Goal: Find specific page/section: Find specific page/section

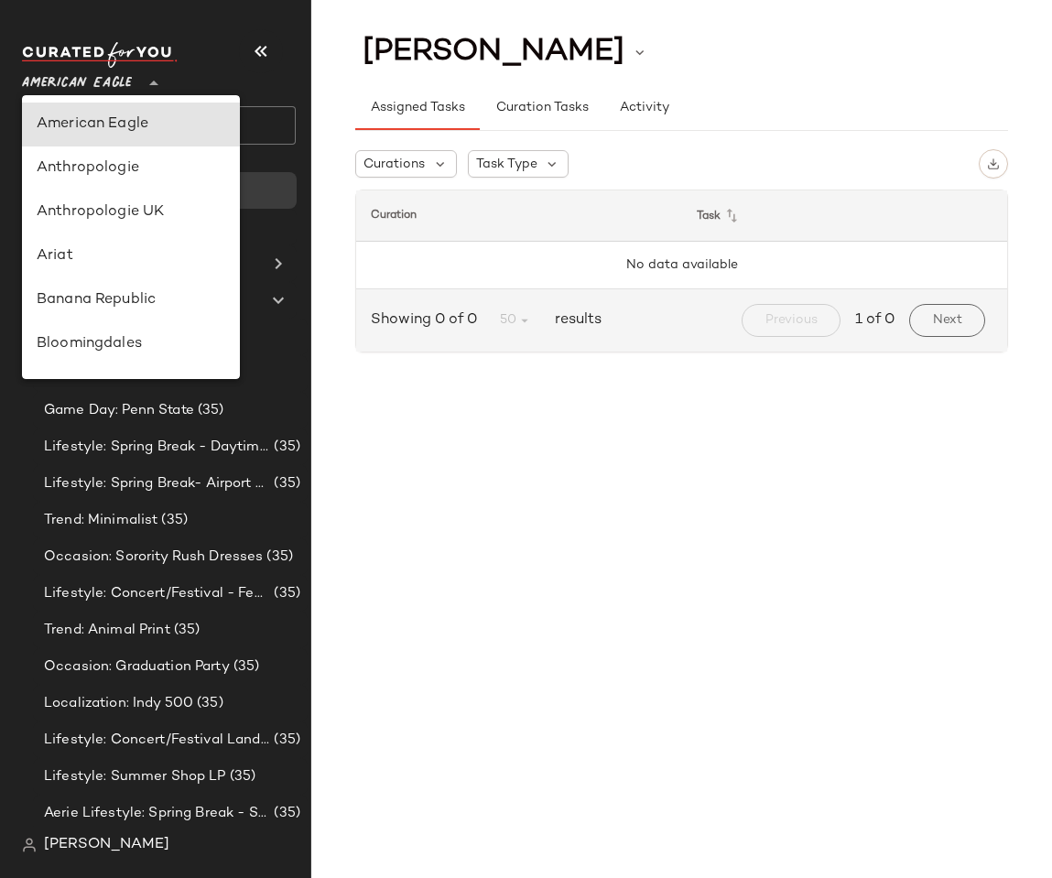
click at [64, 76] on span "American Eagle" at bounding box center [77, 78] width 110 height 33
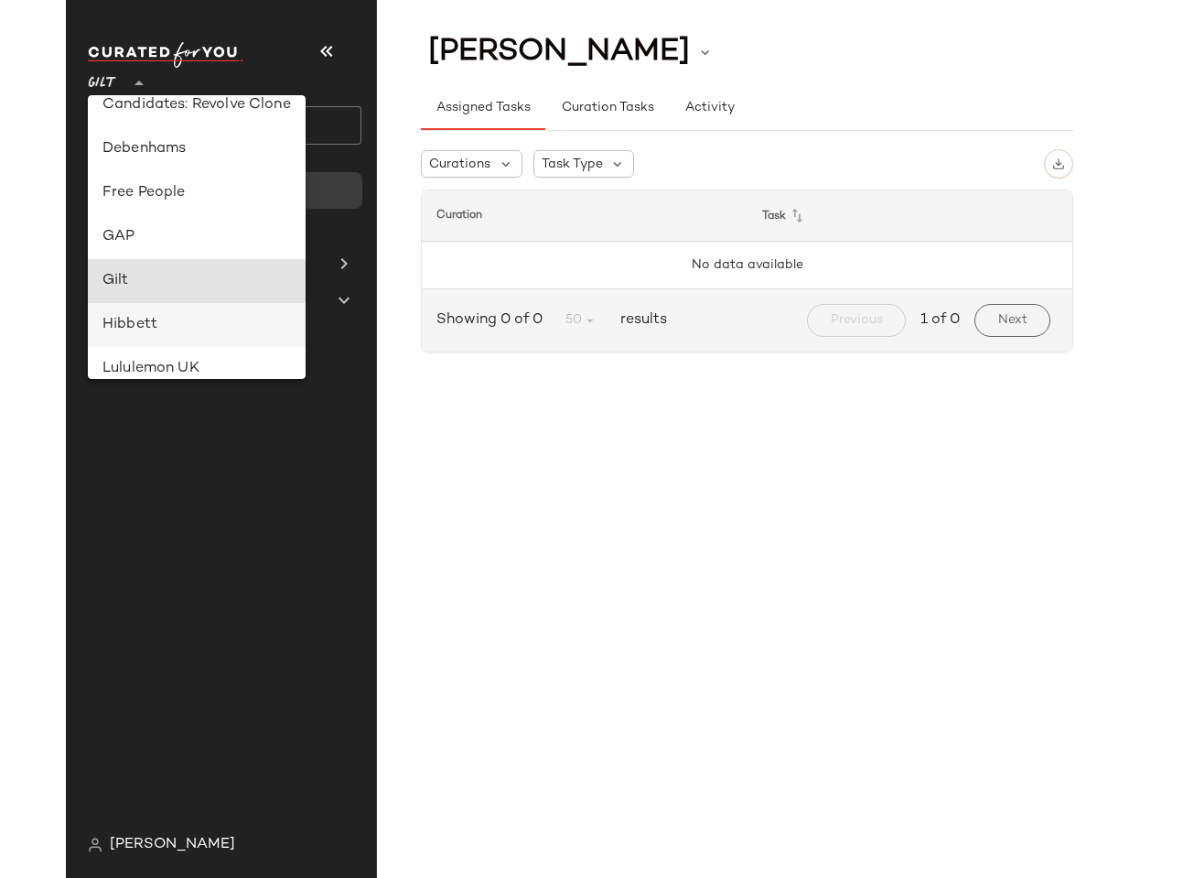
scroll to position [297, 0]
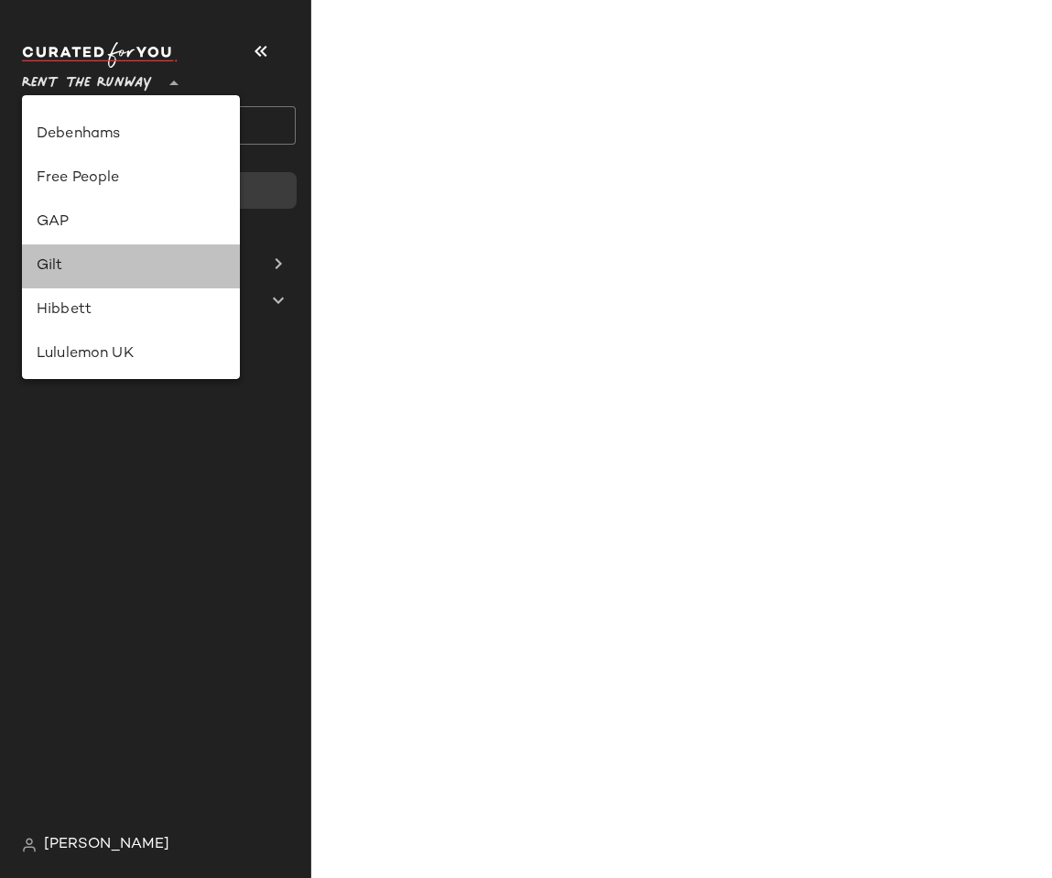
click at [68, 277] on div "Gilt" at bounding box center [131, 266] width 218 height 44
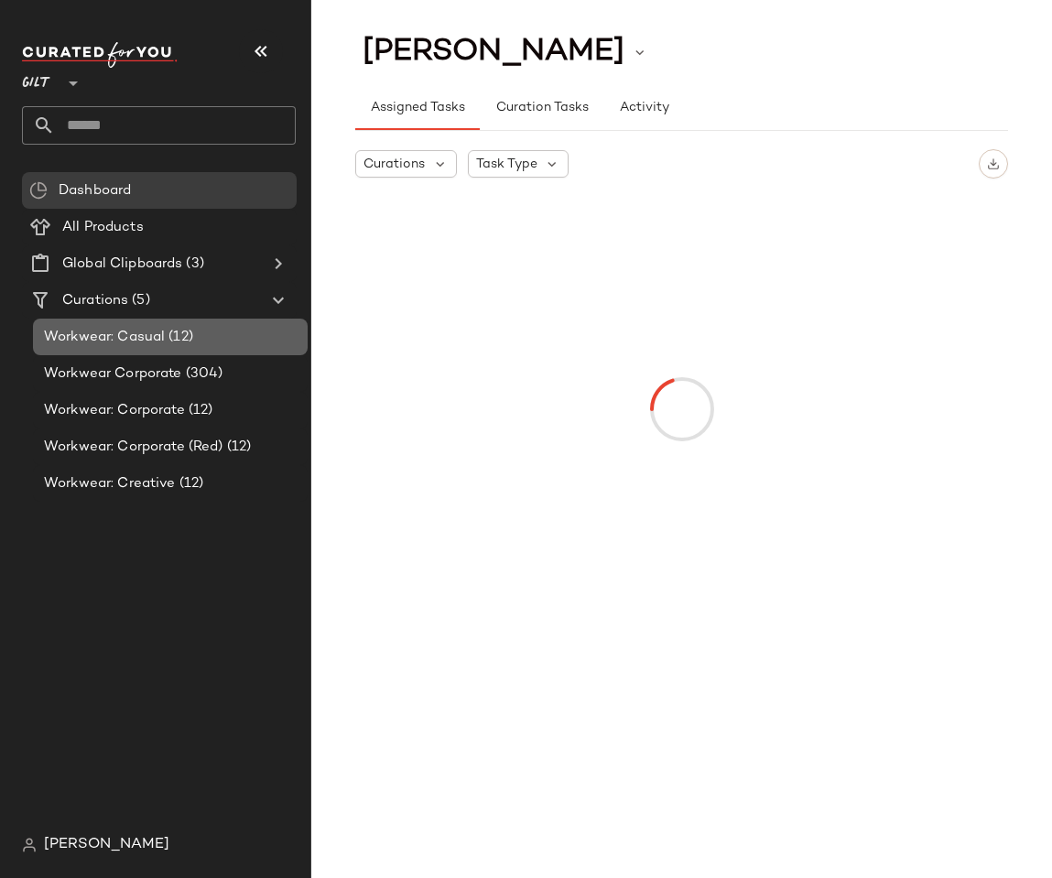
click at [121, 343] on span "Workwear: Casual" at bounding box center [104, 337] width 121 height 21
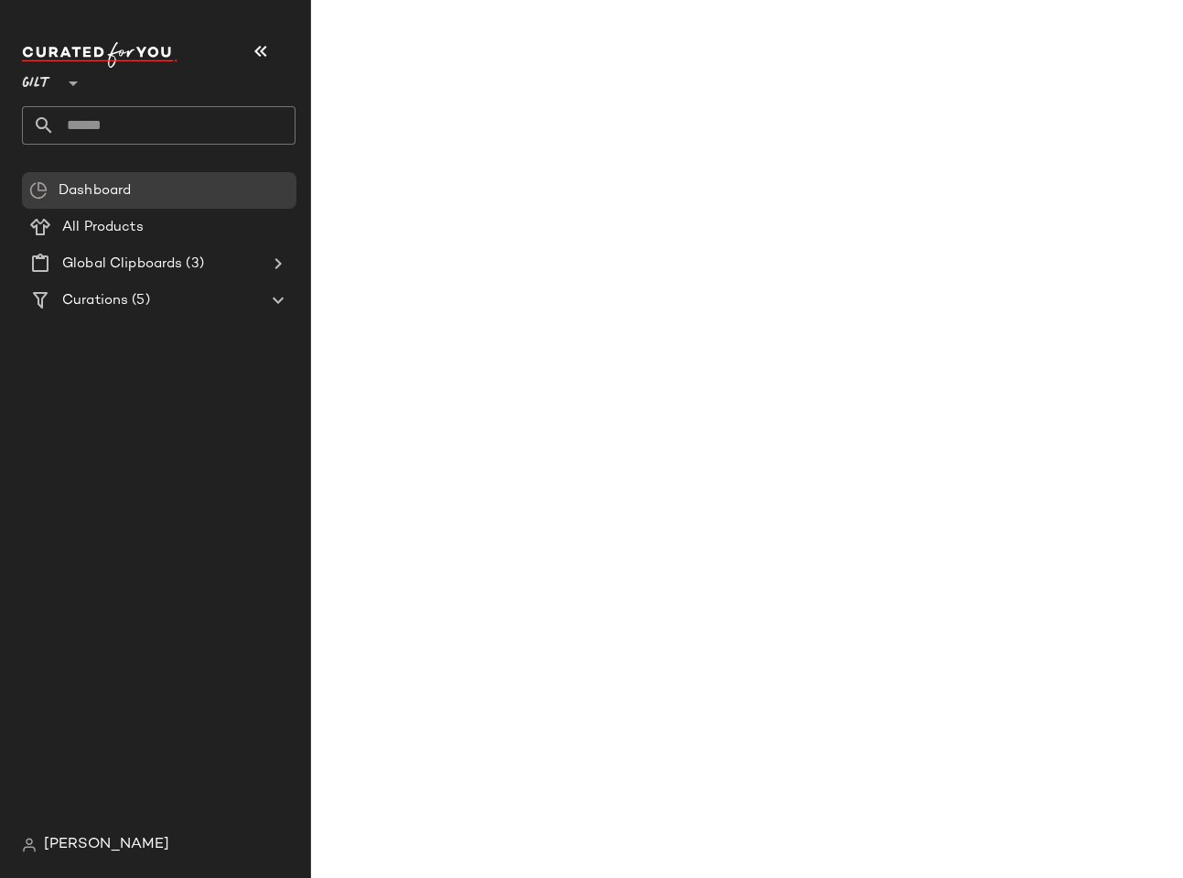
type input "**"
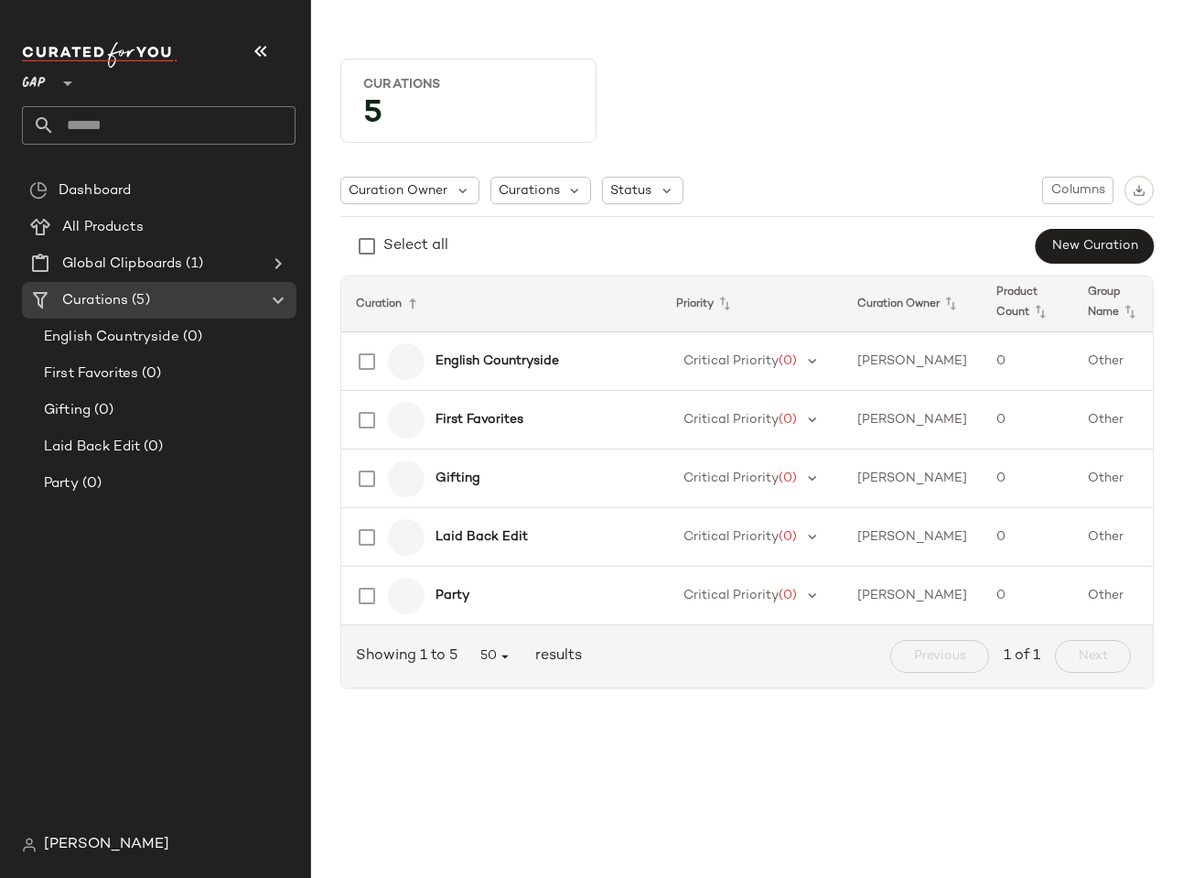
click at [27, 72] on span "GAP" at bounding box center [34, 78] width 24 height 33
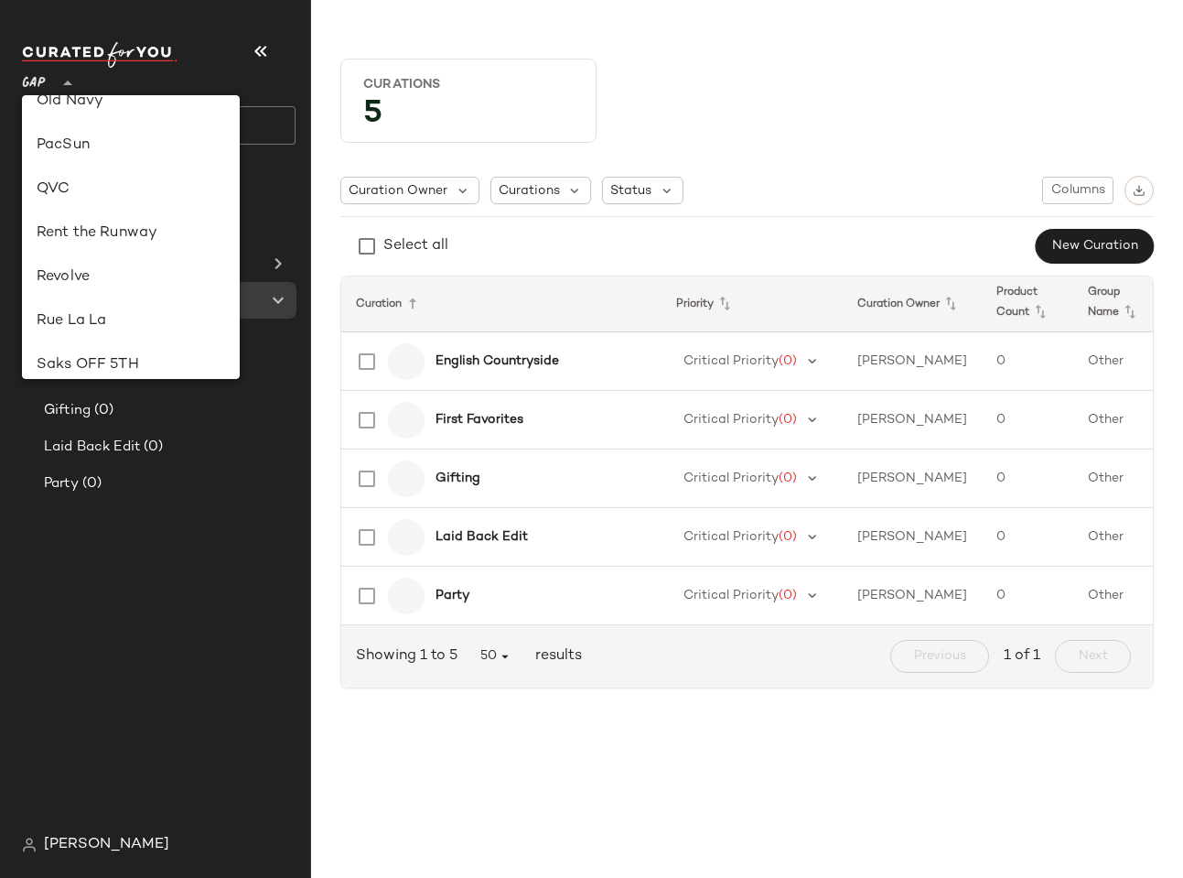
scroll to position [736, 0]
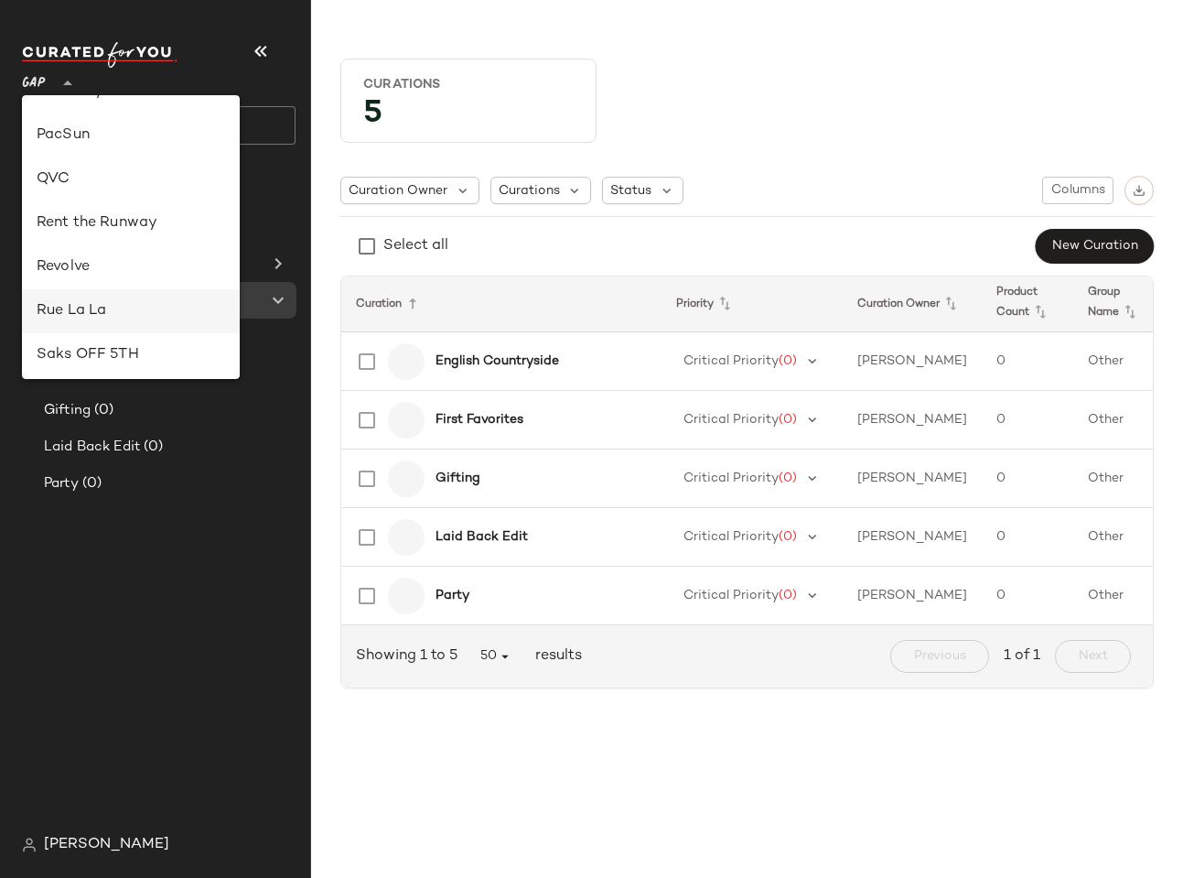
click at [89, 298] on div "Rue La La" at bounding box center [131, 311] width 218 height 44
type input "**"
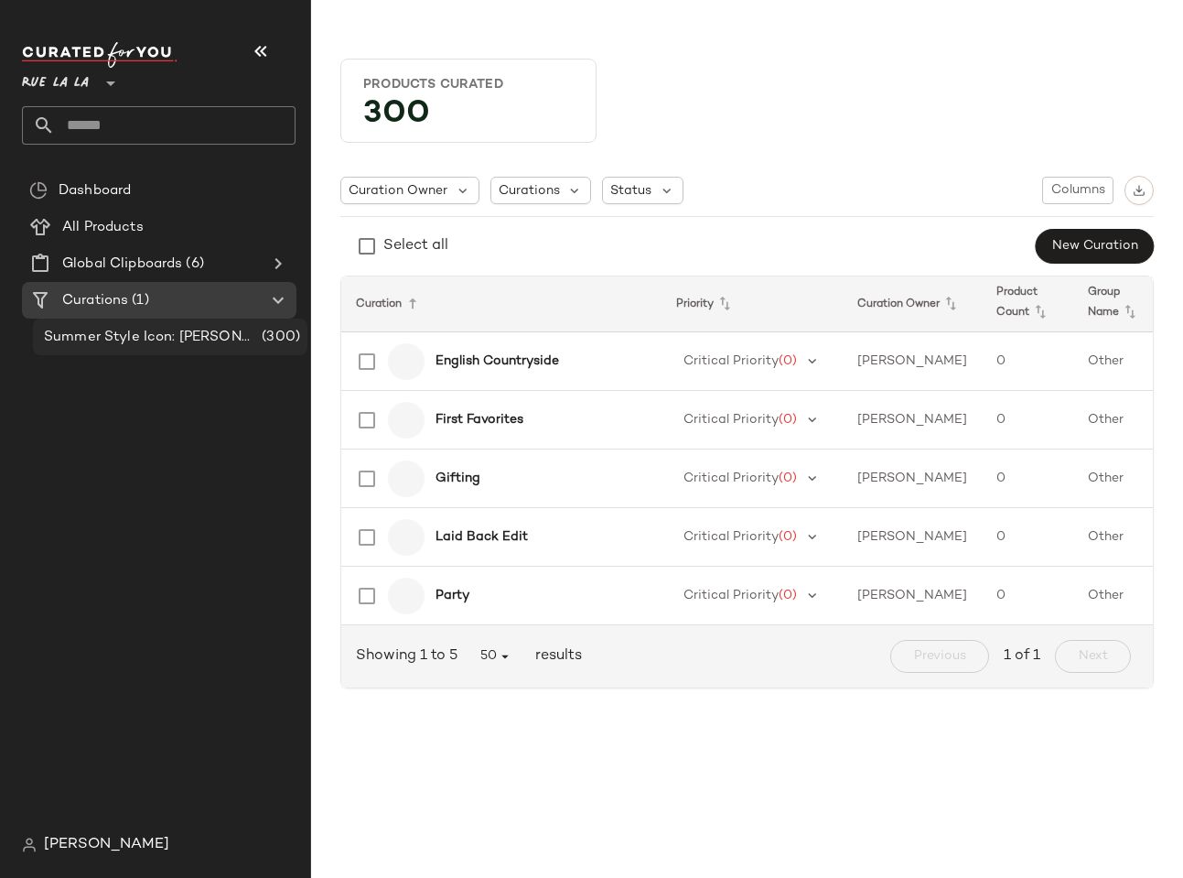
click at [103, 335] on span "Summer Style Icon: [PERSON_NAME]" at bounding box center [151, 337] width 214 height 21
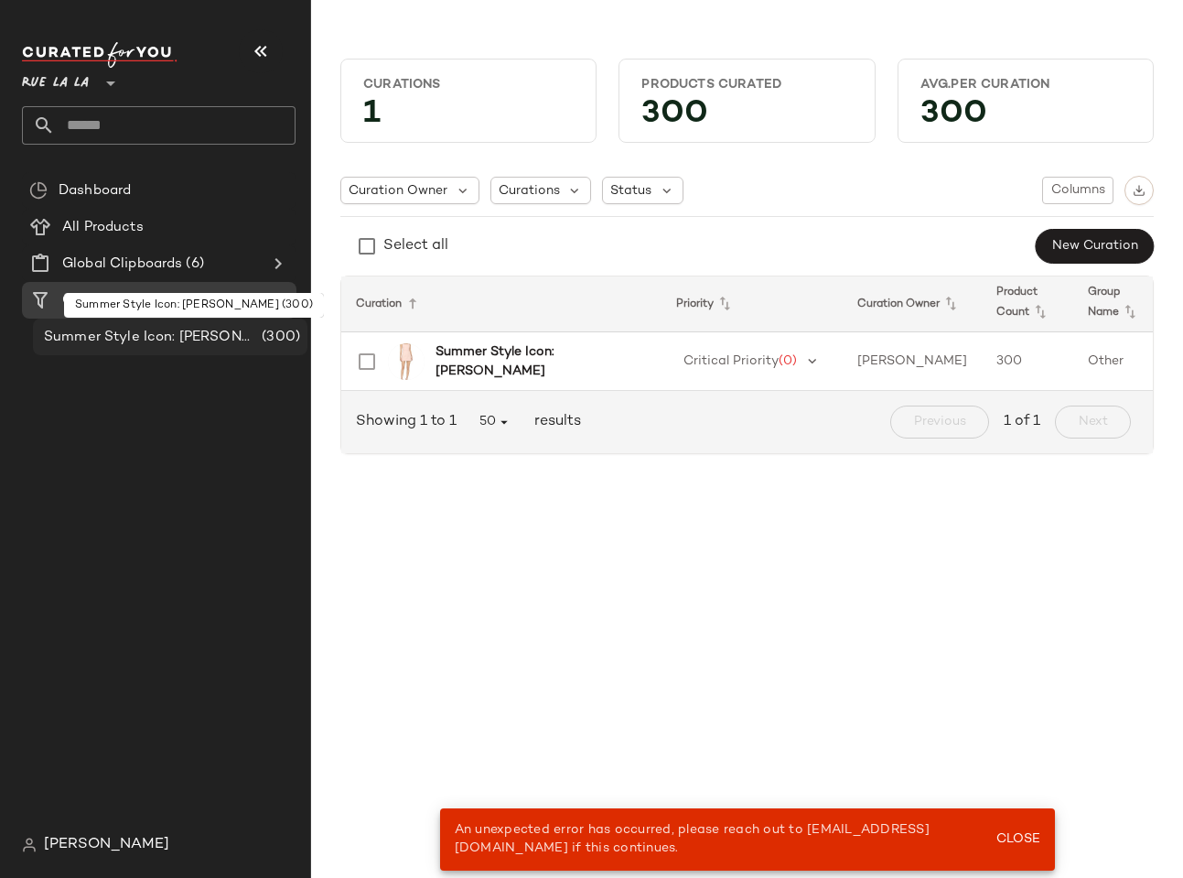
click at [116, 329] on span "Summer Style Icon: [PERSON_NAME]" at bounding box center [151, 337] width 214 height 21
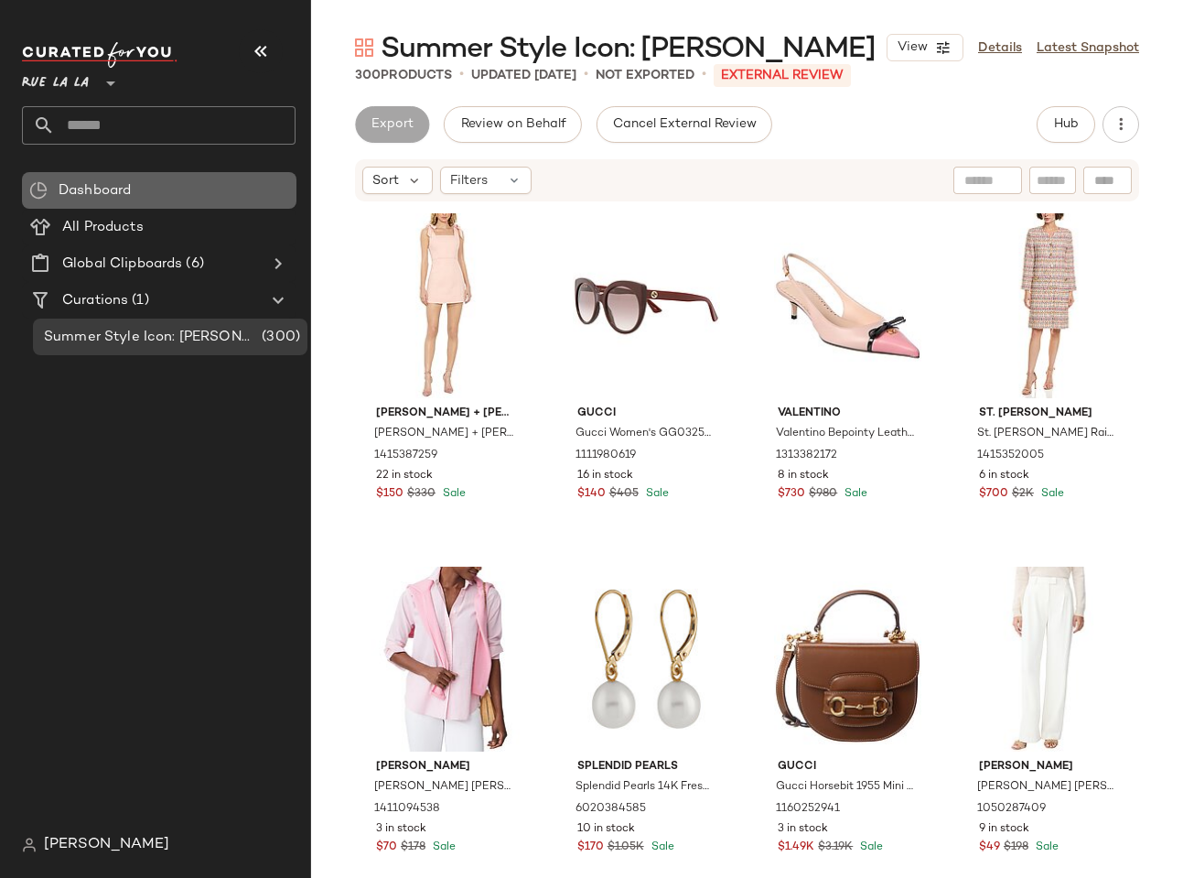
click at [124, 182] on span "Dashboard" at bounding box center [95, 190] width 72 height 21
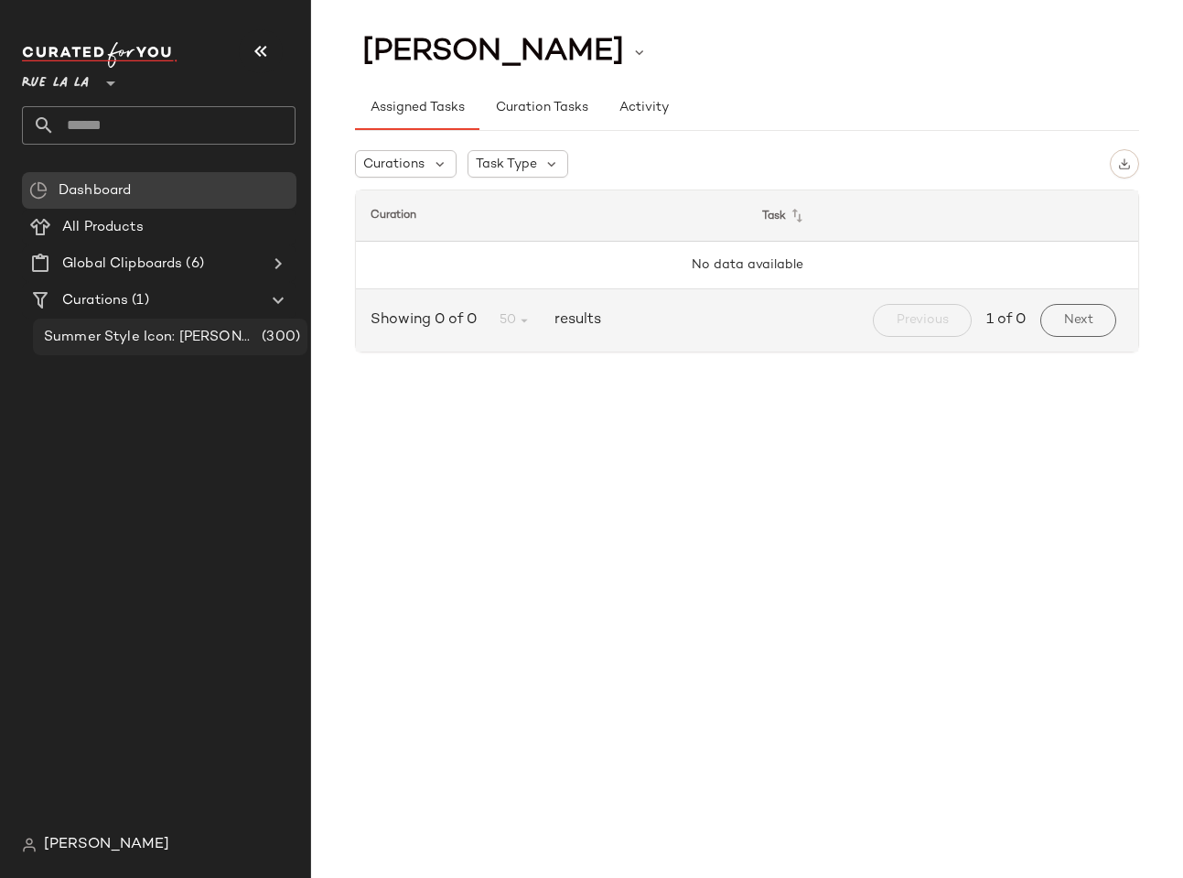
click at [157, 340] on span "Summer Style Icon: [PERSON_NAME]" at bounding box center [151, 337] width 214 height 21
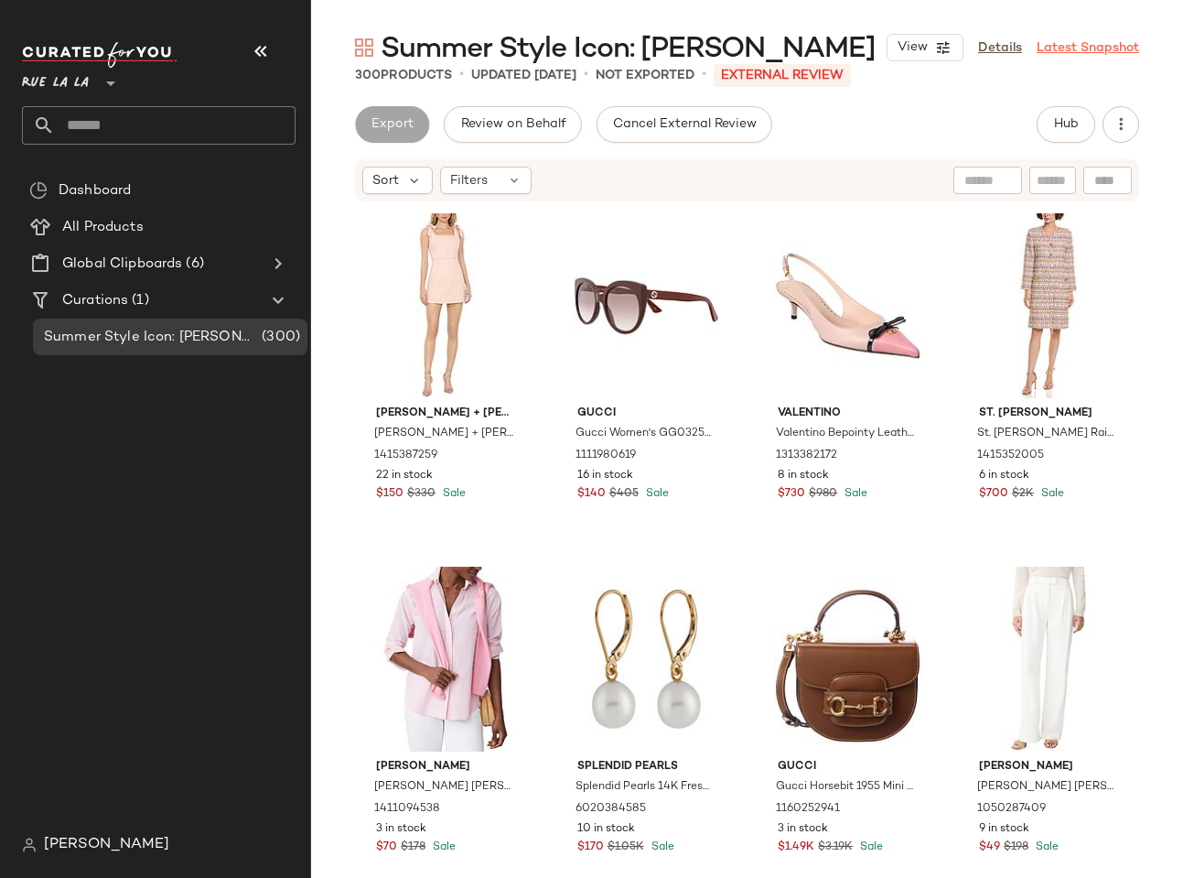
click at [1058, 45] on link "Latest Snapshot" at bounding box center [1088, 47] width 103 height 19
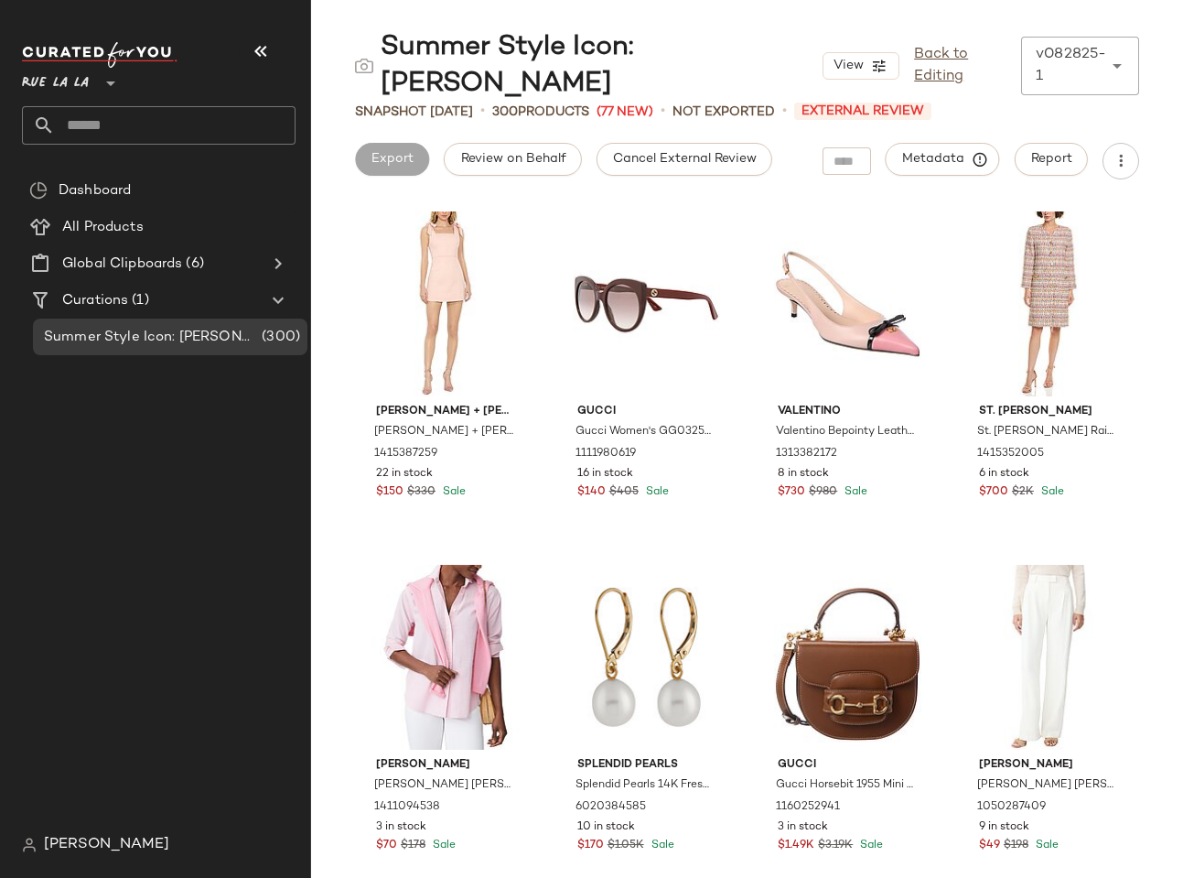
click at [378, 143] on div "Export" at bounding box center [392, 161] width 74 height 37
click at [381, 143] on div "Export" at bounding box center [392, 161] width 74 height 37
click at [86, 294] on span "Curations" at bounding box center [95, 300] width 66 height 21
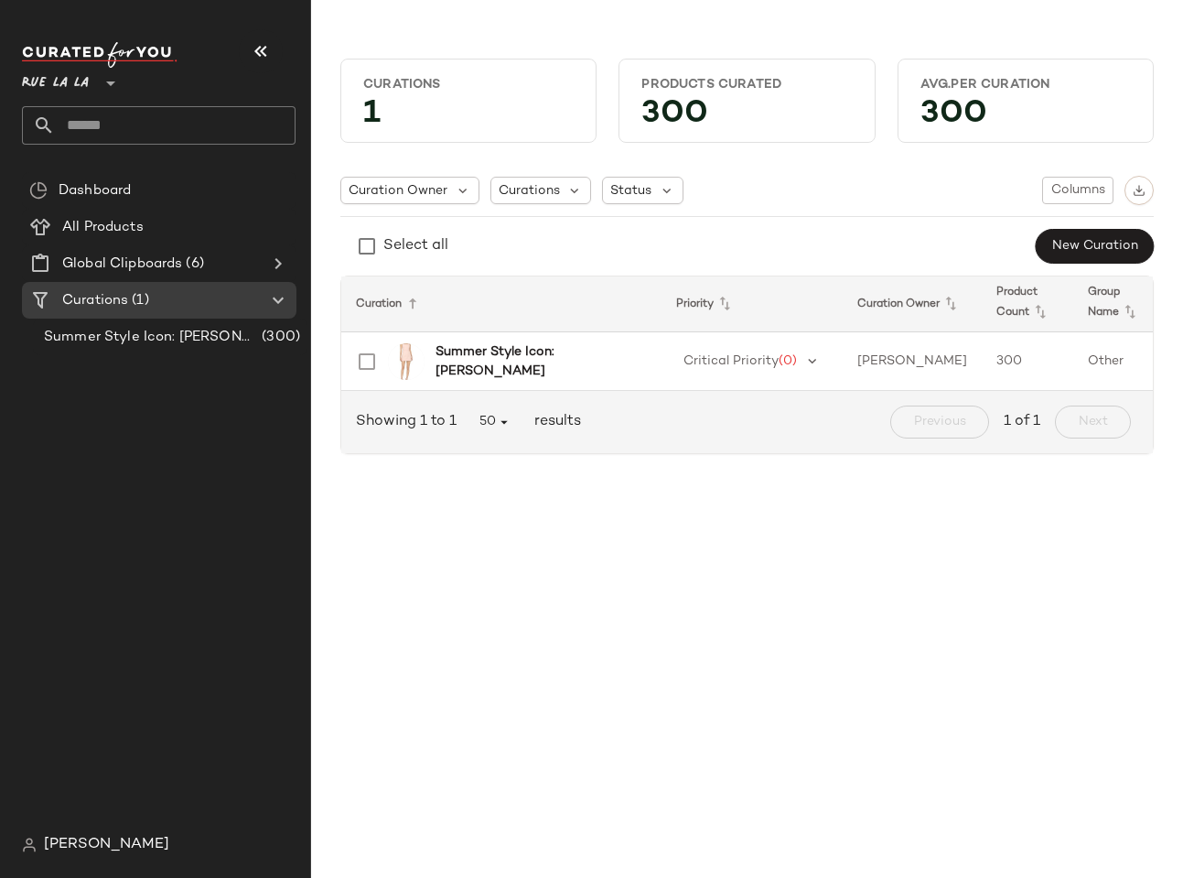
click at [534, 515] on div "Curations 1 Products Curated 300 Avg.per Curation 300 Curation Owner Curations …" at bounding box center [747, 453] width 872 height 848
click at [58, 853] on span "[PERSON_NAME]" at bounding box center [106, 845] width 125 height 22
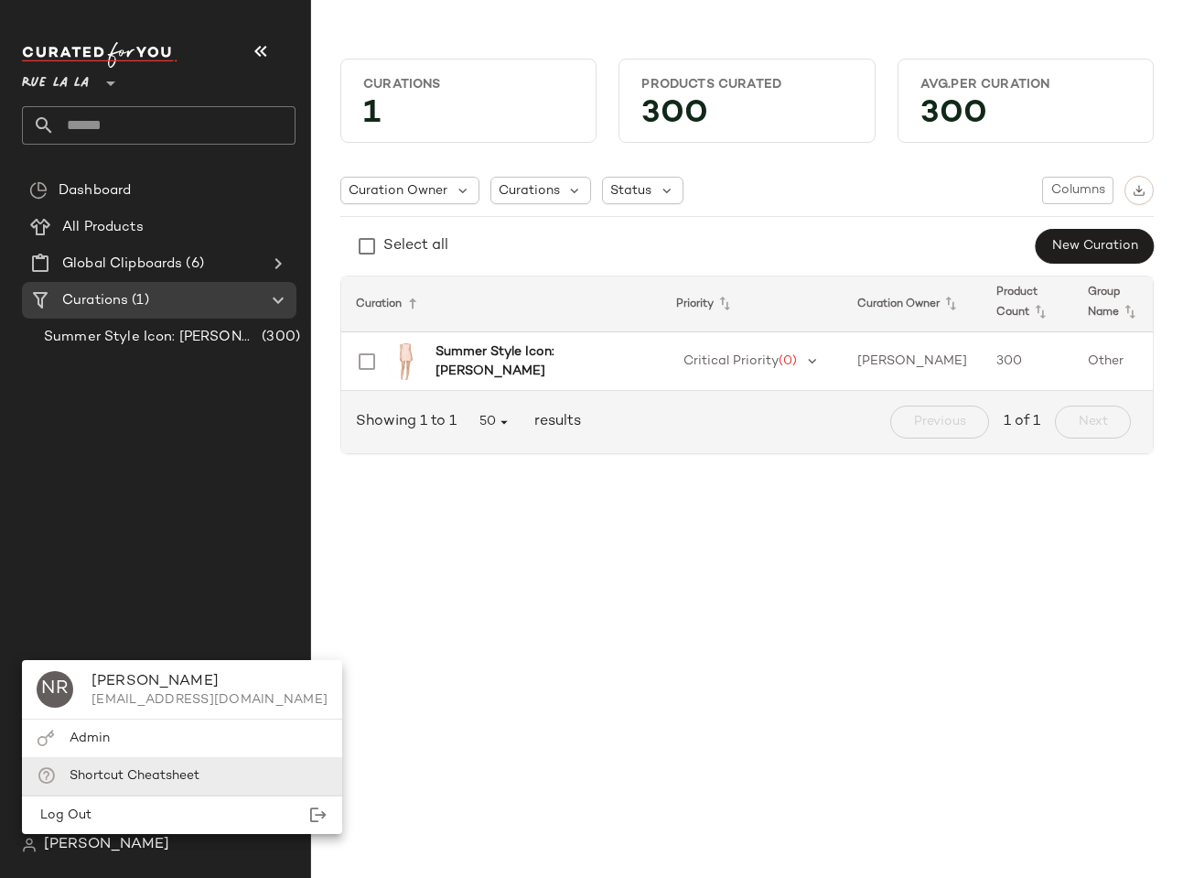
click at [113, 771] on span "Shortcut Cheatsheet" at bounding box center [135, 776] width 130 height 14
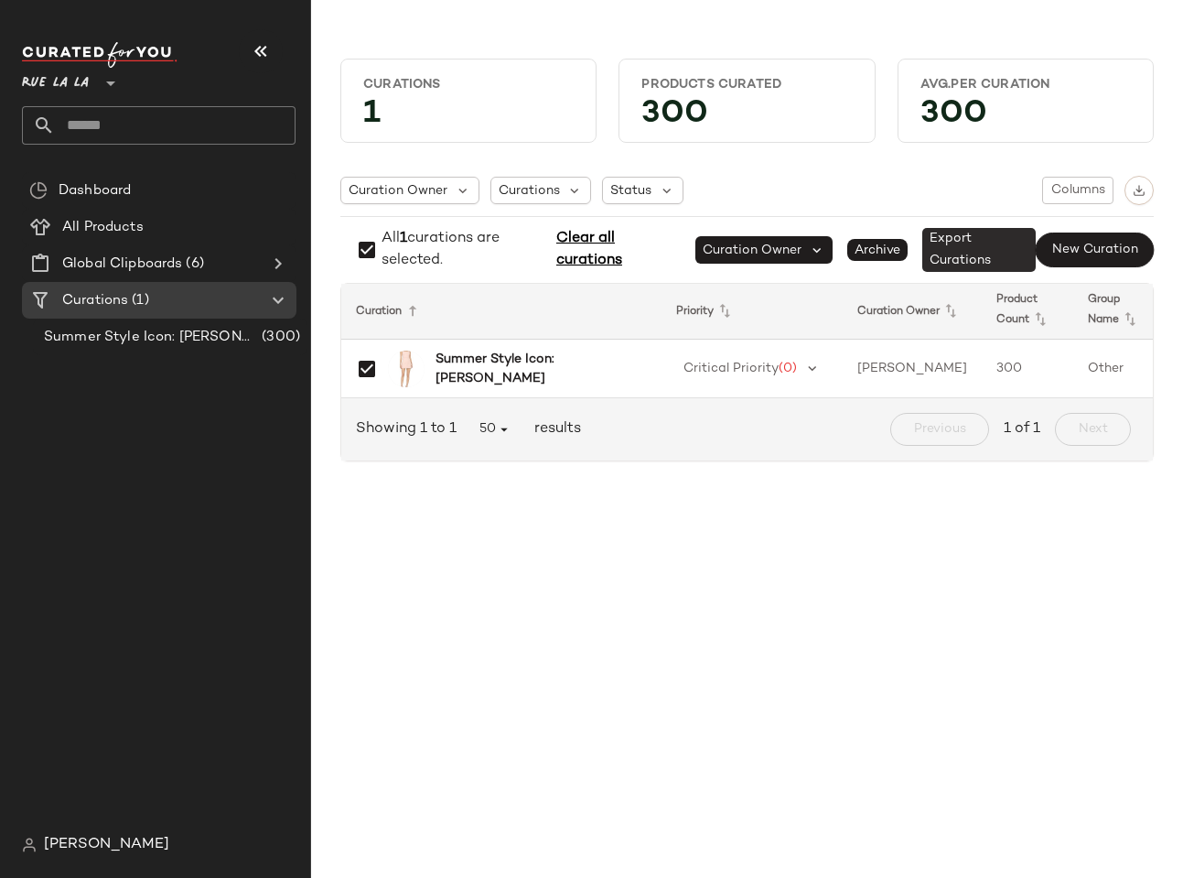
click at [954, 257] on span "Export Curations" at bounding box center [979, 250] width 113 height 44
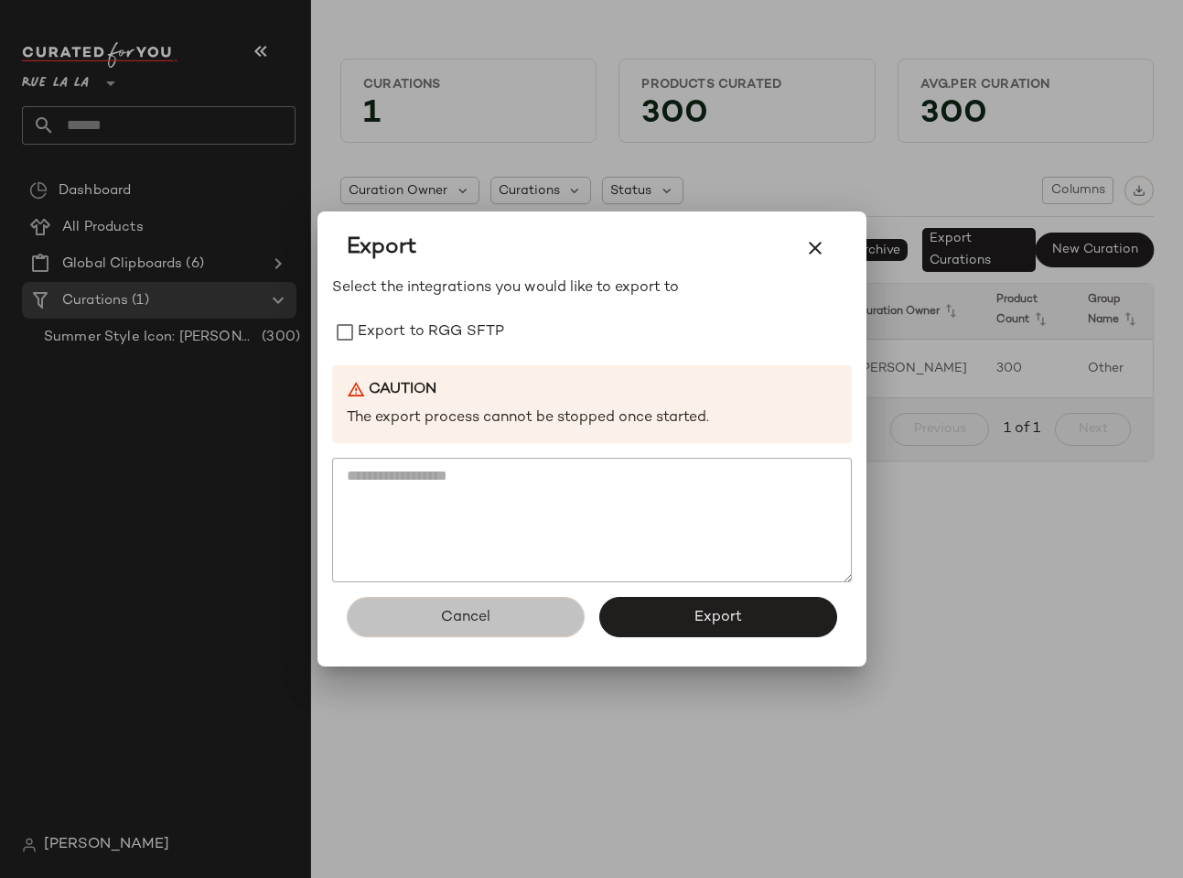
click at [502, 606] on button "Cancel" at bounding box center [466, 617] width 238 height 40
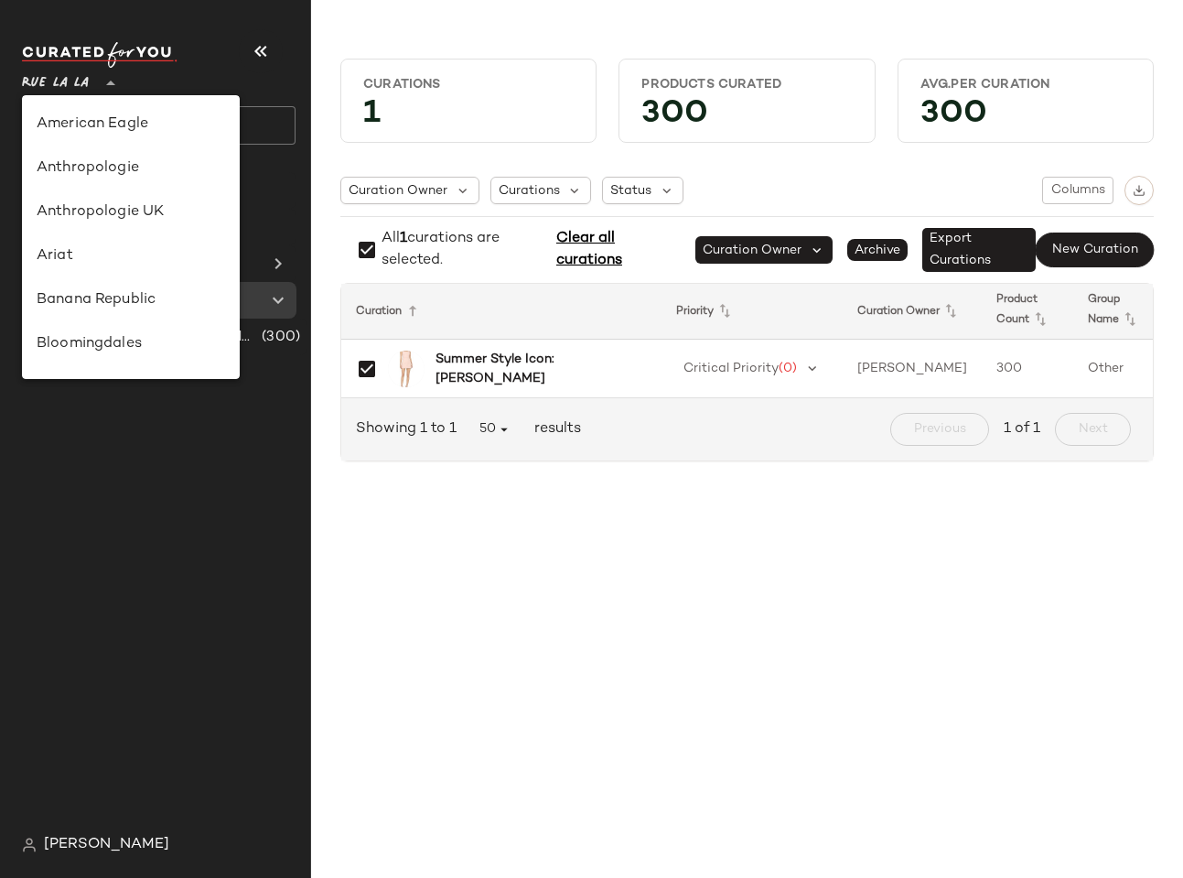
click at [72, 82] on span "Rue La La" at bounding box center [55, 78] width 67 height 33
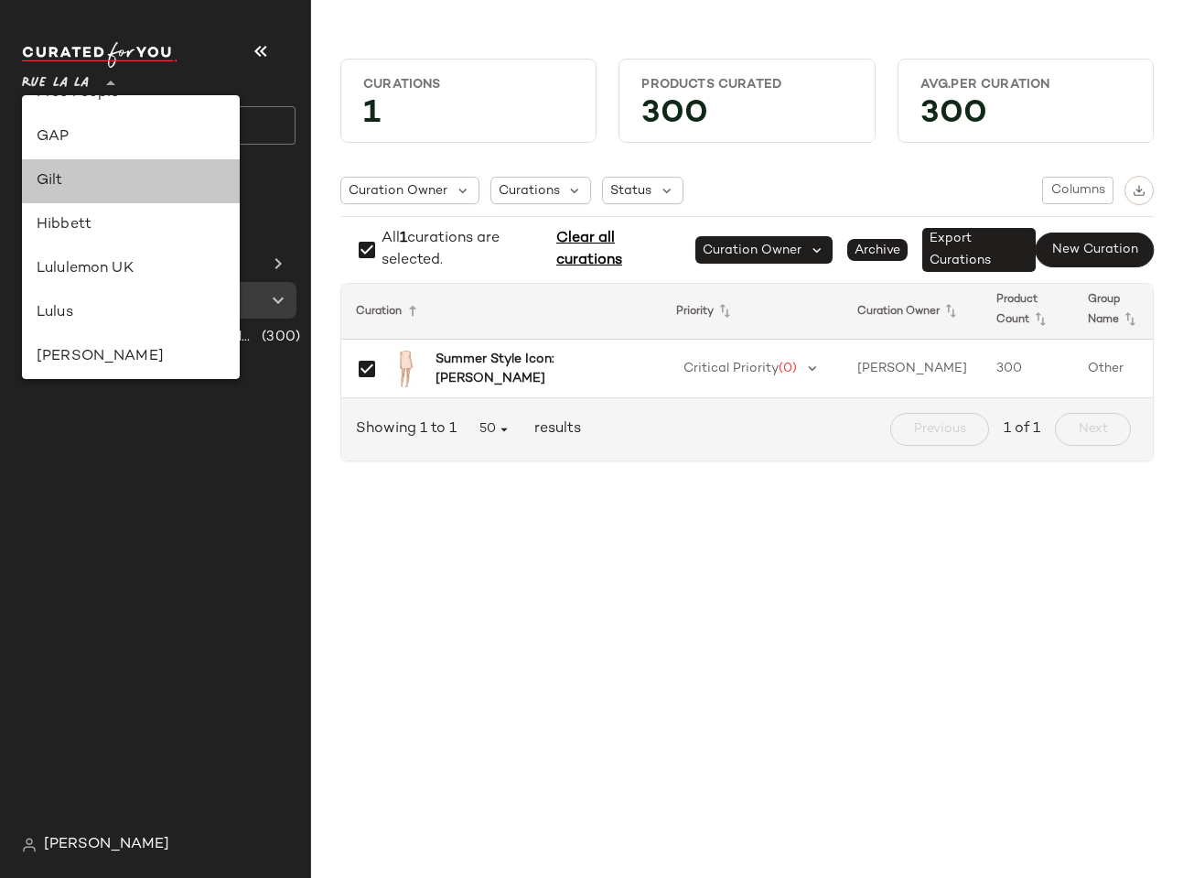
click at [87, 167] on div "Gilt" at bounding box center [131, 181] width 218 height 44
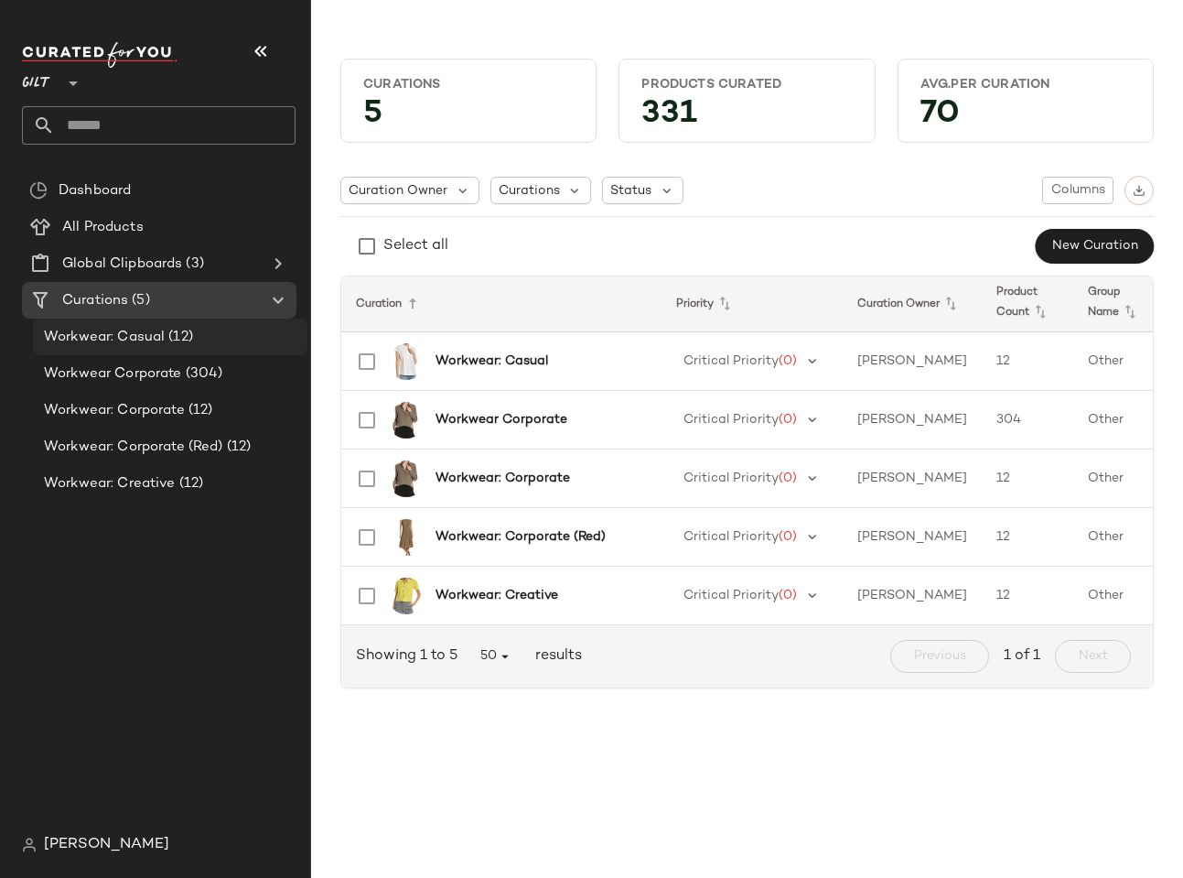
click at [123, 337] on span "Workwear: Casual" at bounding box center [104, 337] width 121 height 21
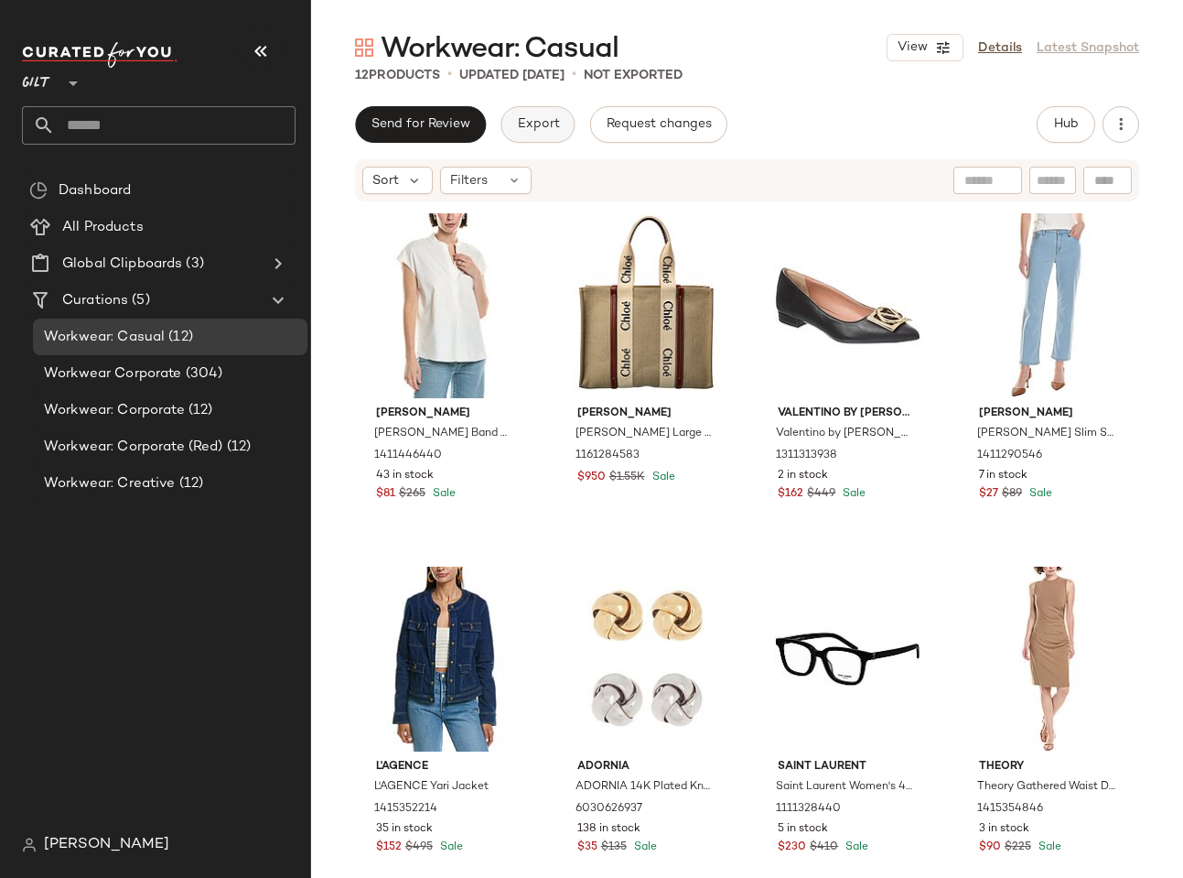
click at [515, 116] on button "Export" at bounding box center [538, 124] width 74 height 37
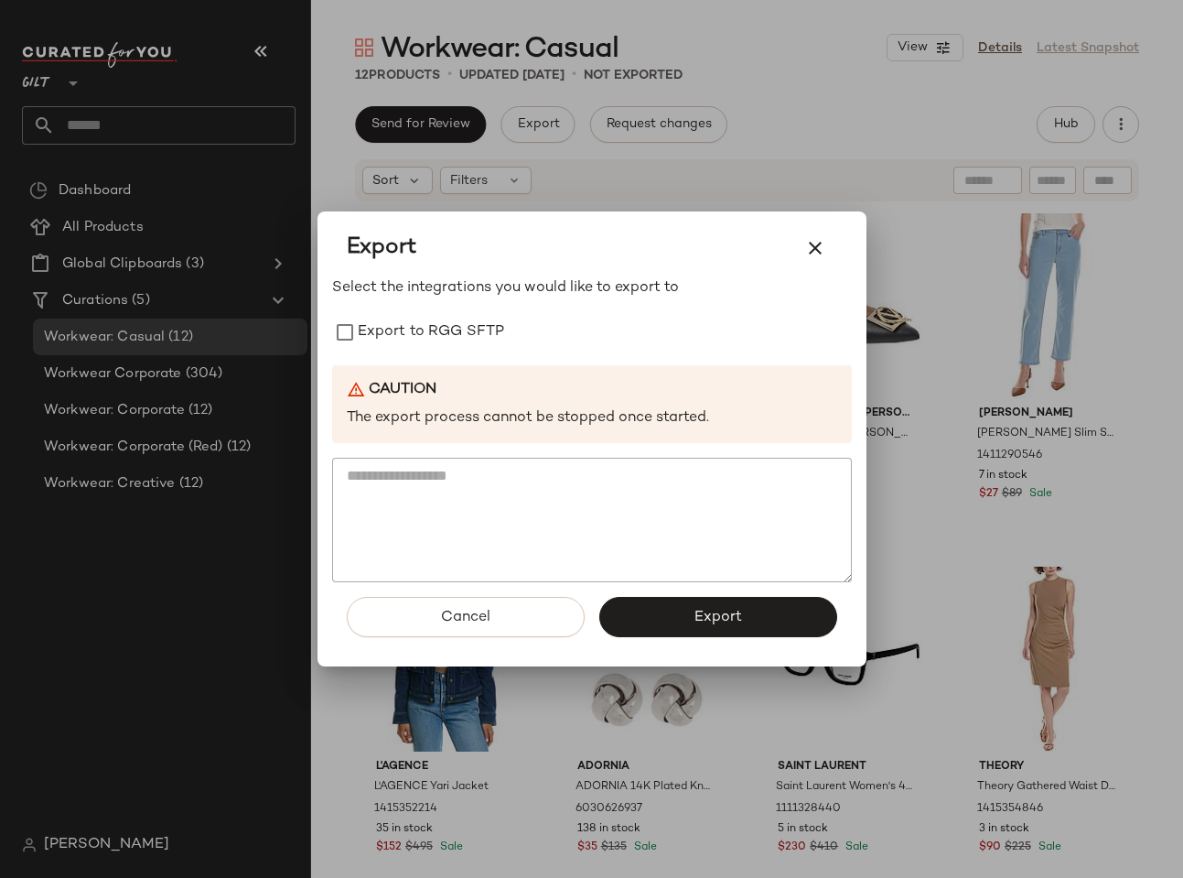
click at [159, 414] on div at bounding box center [591, 439] width 1183 height 878
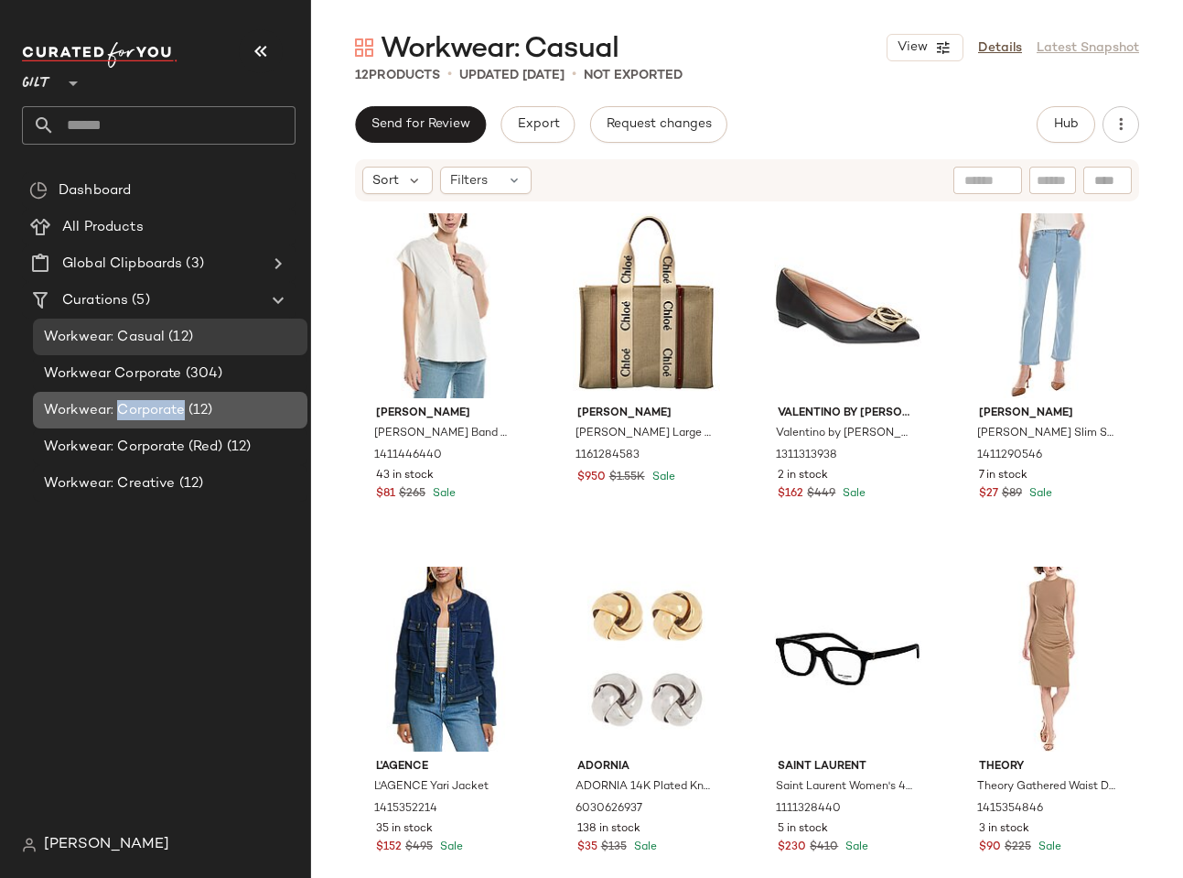
click at [159, 414] on span "Workwear: Corporate" at bounding box center [114, 410] width 141 height 21
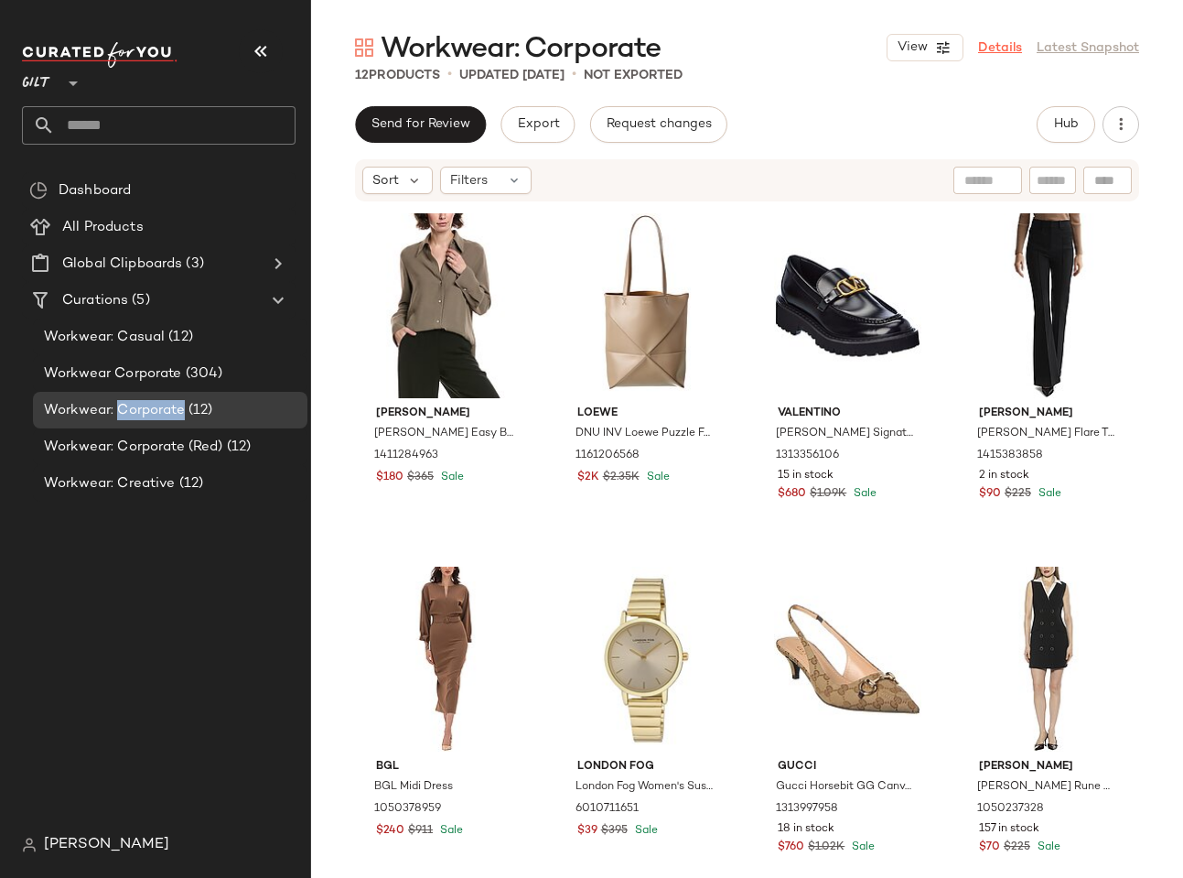
click at [987, 38] on link "Details" at bounding box center [1000, 47] width 44 height 19
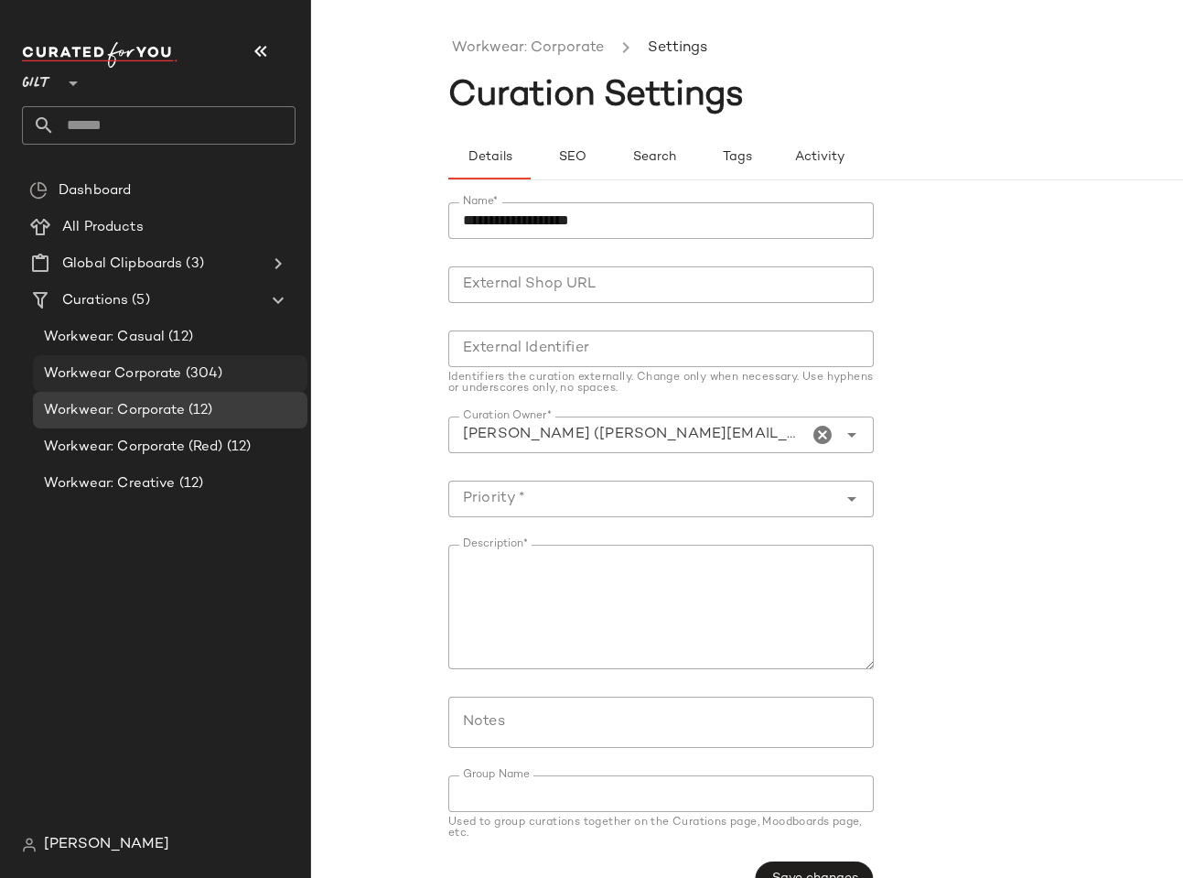
click at [100, 360] on div "Workwear Corporate (304)" at bounding box center [170, 373] width 275 height 37
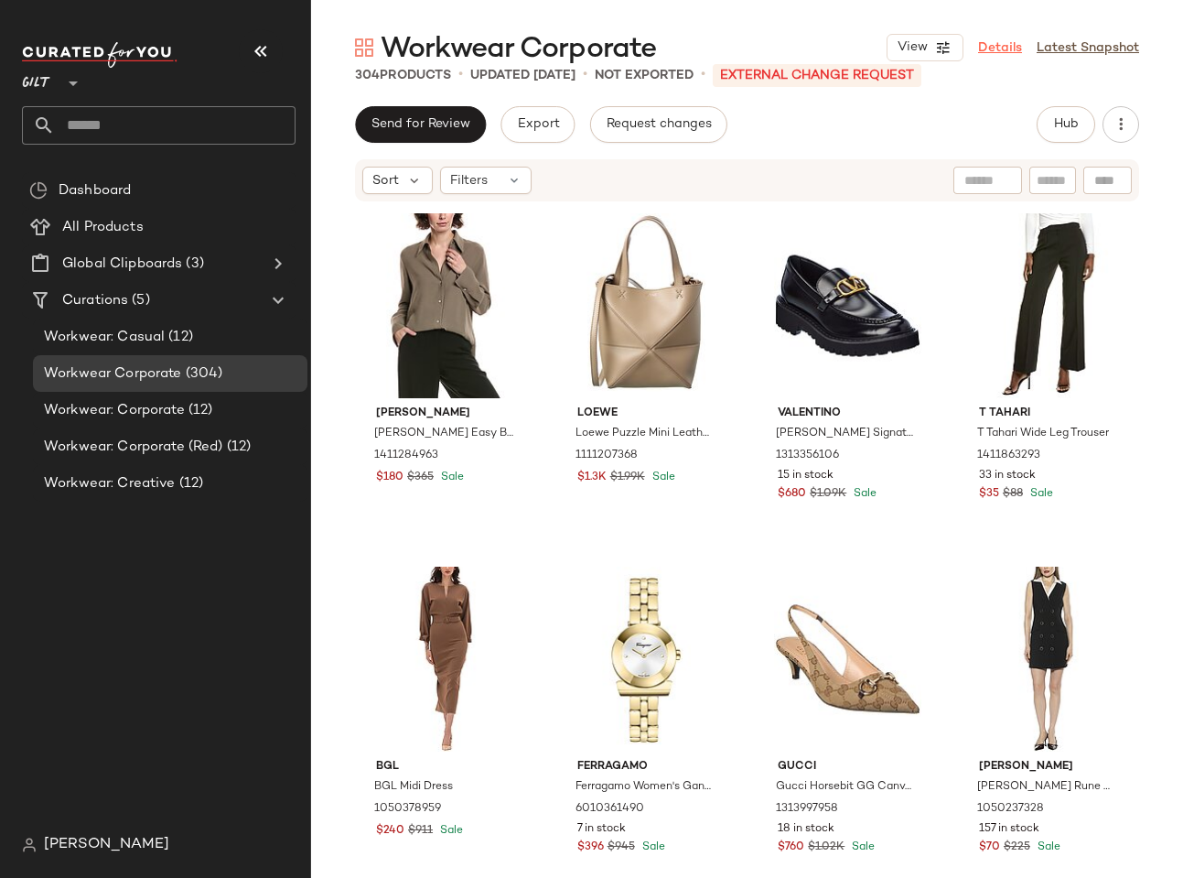
click at [1002, 49] on link "Details" at bounding box center [1000, 47] width 44 height 19
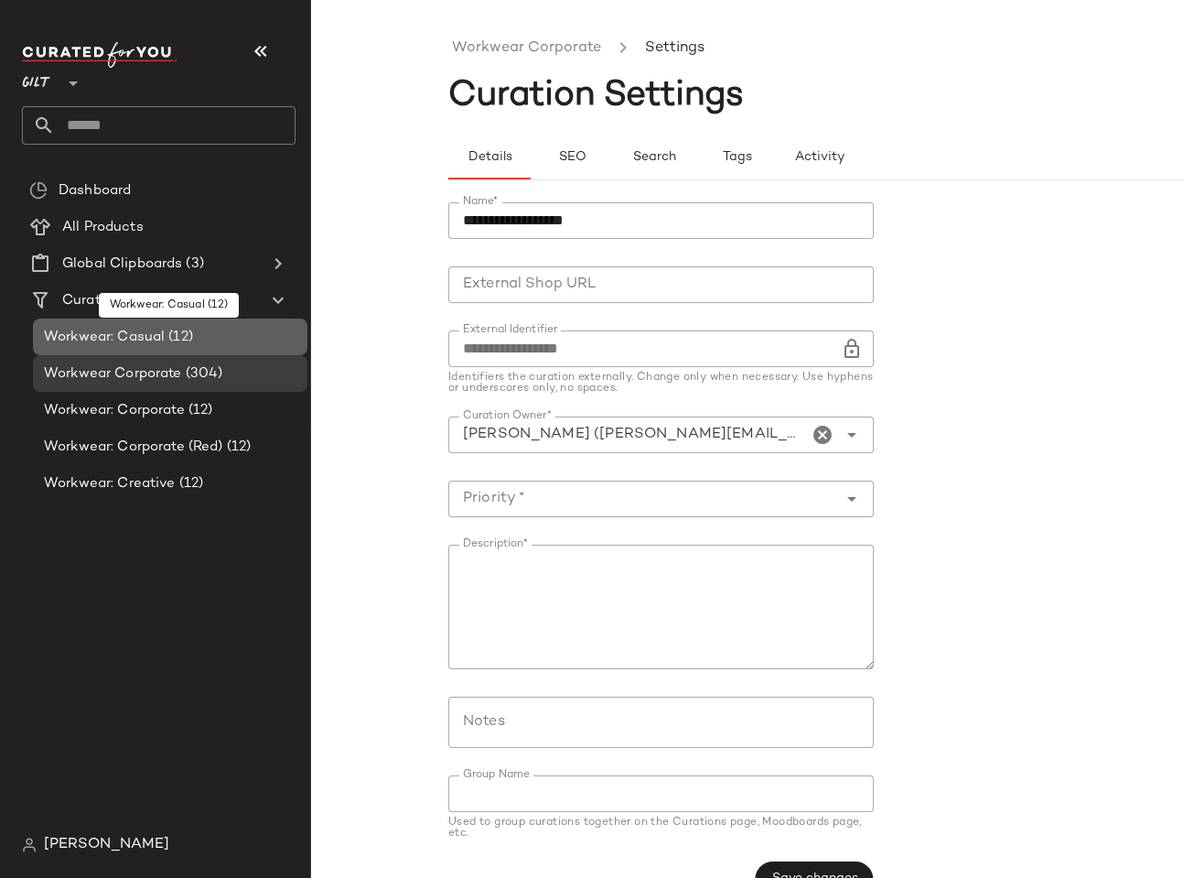
click at [119, 338] on span "Workwear: Casual" at bounding box center [104, 337] width 121 height 21
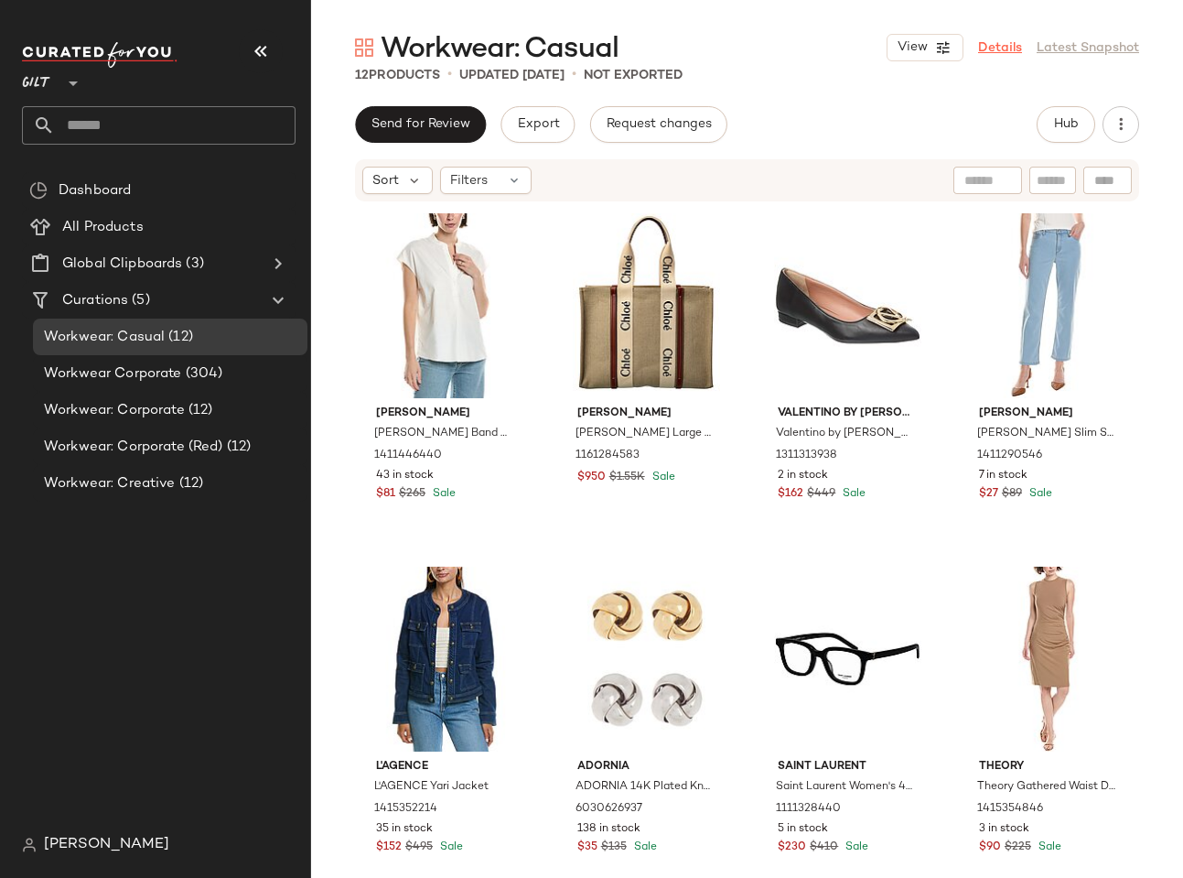
click at [998, 51] on link "Details" at bounding box center [1000, 47] width 44 height 19
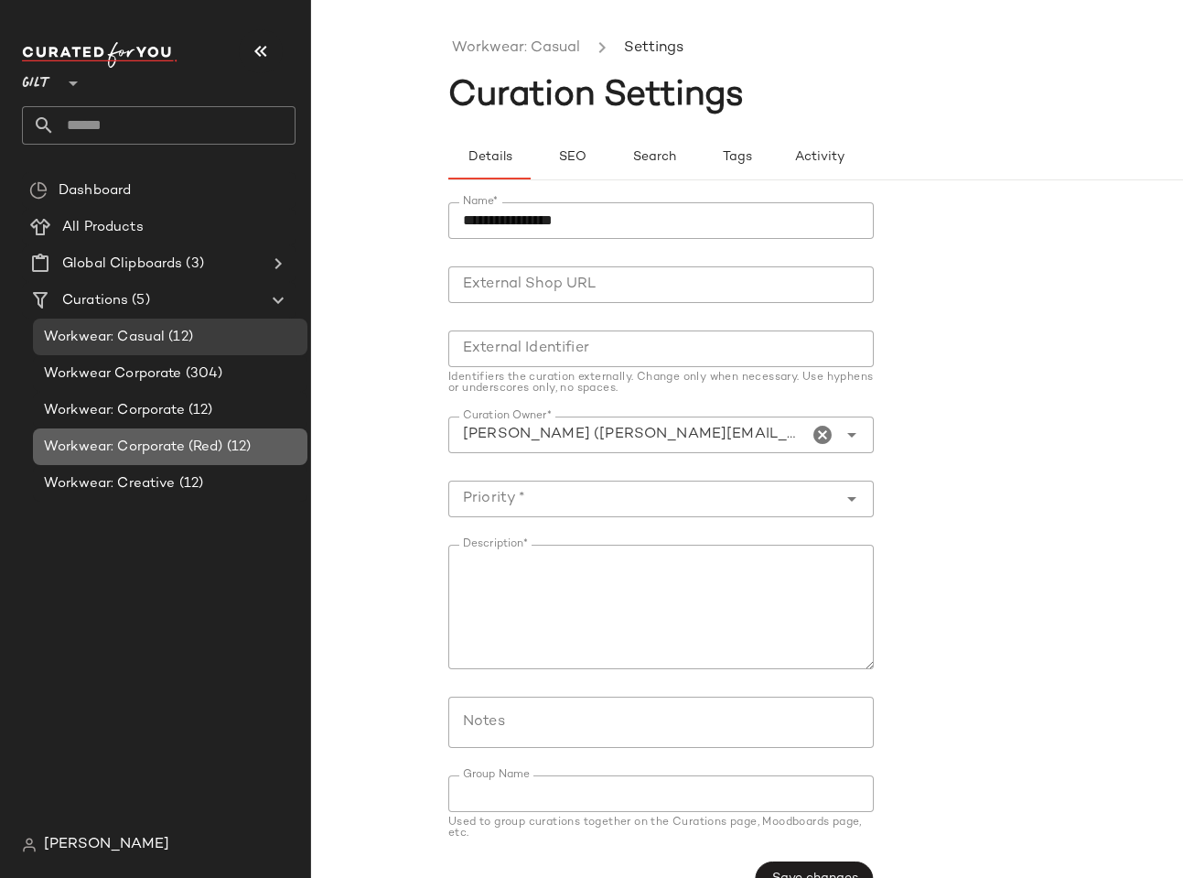
click at [134, 438] on span "Workwear: Corporate (Red)" at bounding box center [133, 447] width 179 height 21
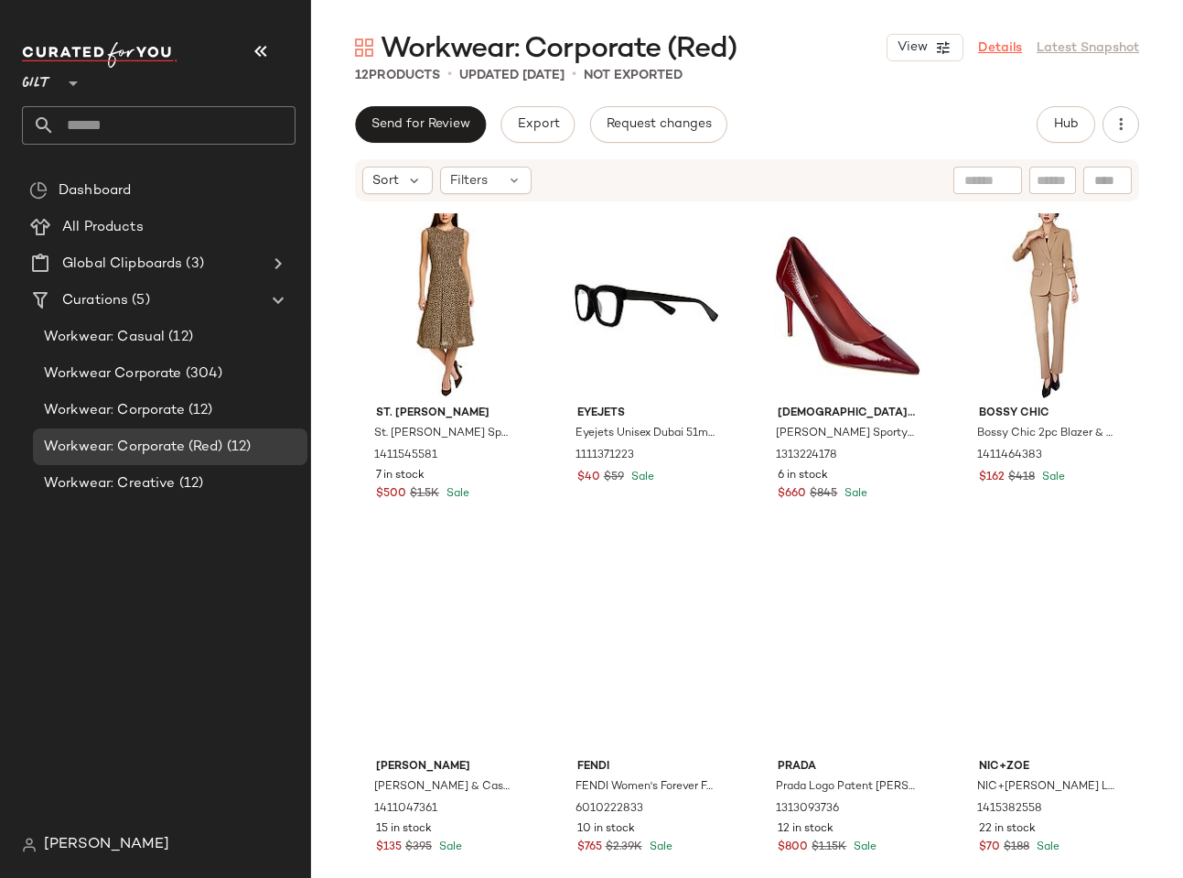
click at [995, 49] on link "Details" at bounding box center [1000, 47] width 44 height 19
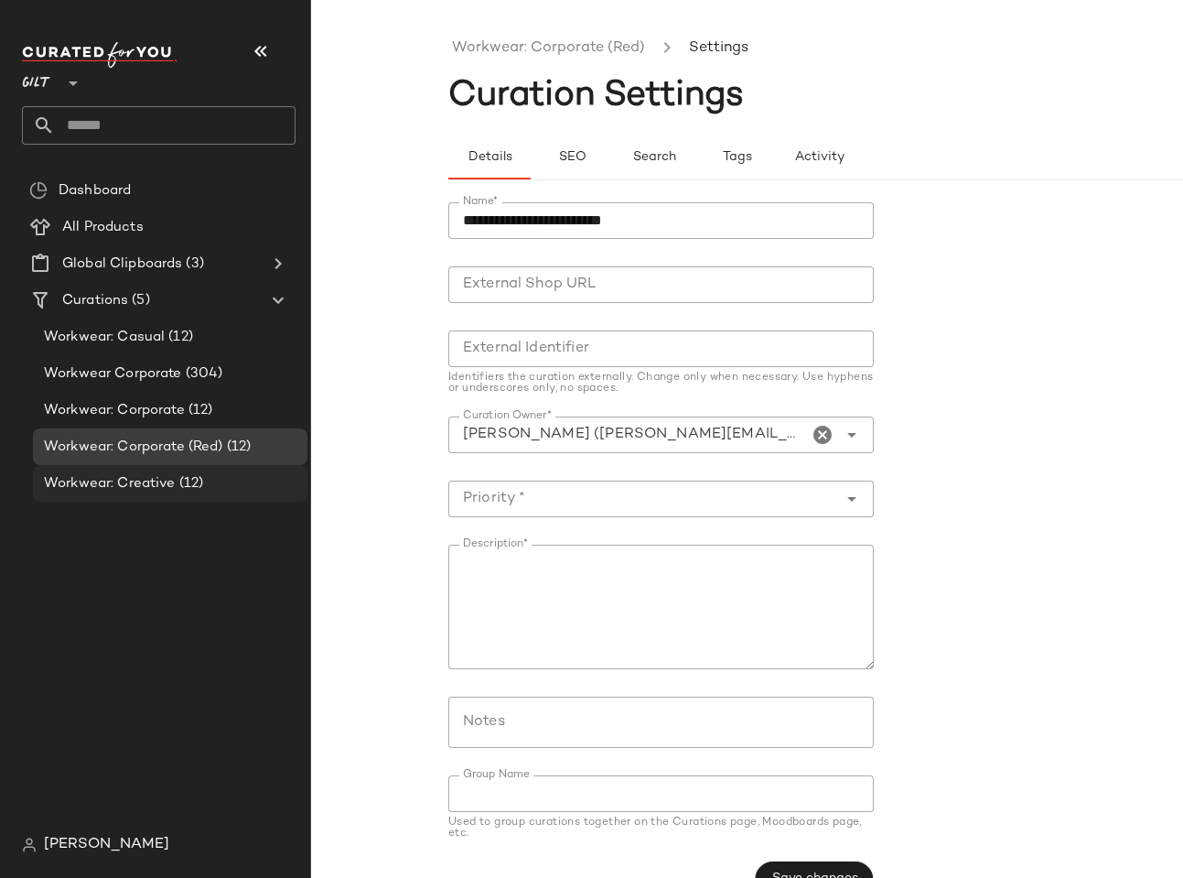
click at [131, 477] on span "Workwear: Creative" at bounding box center [110, 483] width 132 height 21
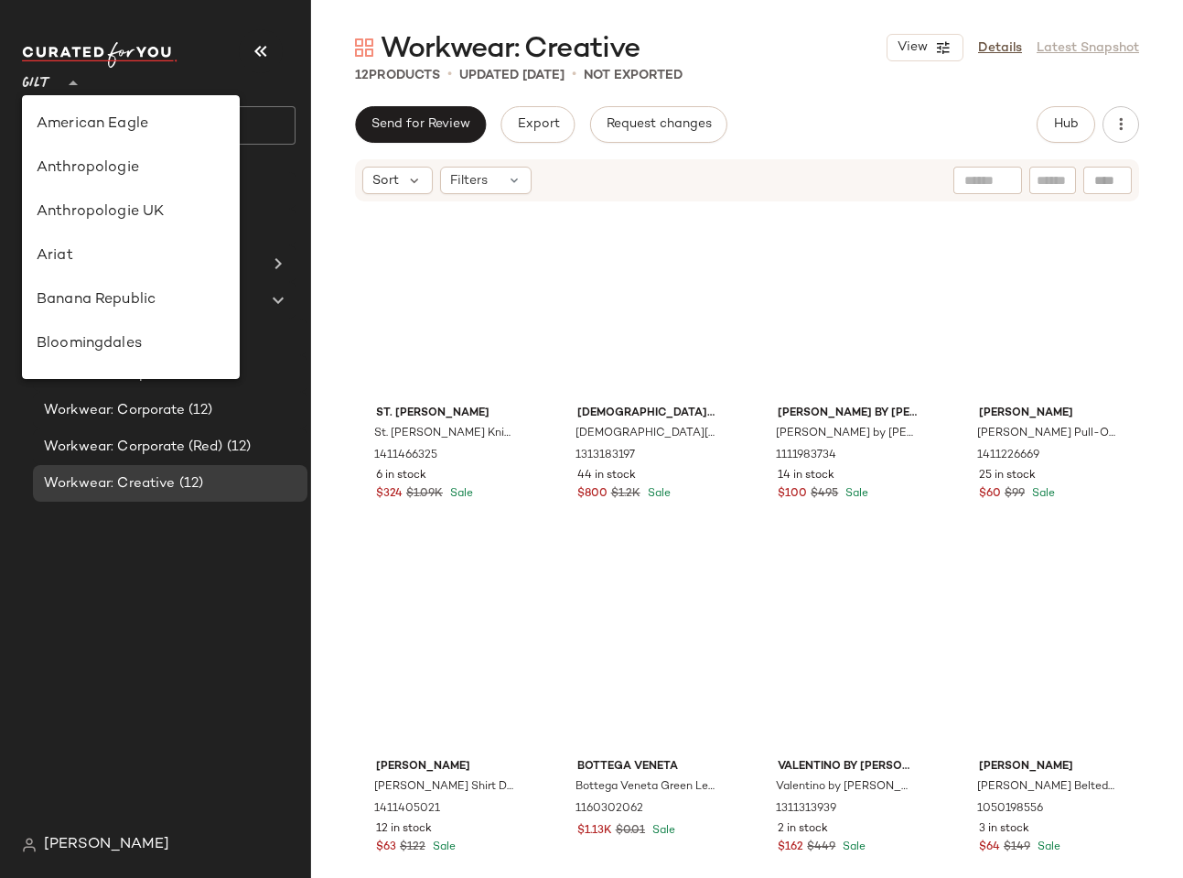
click at [49, 73] on span "Gilt" at bounding box center [36, 78] width 29 height 33
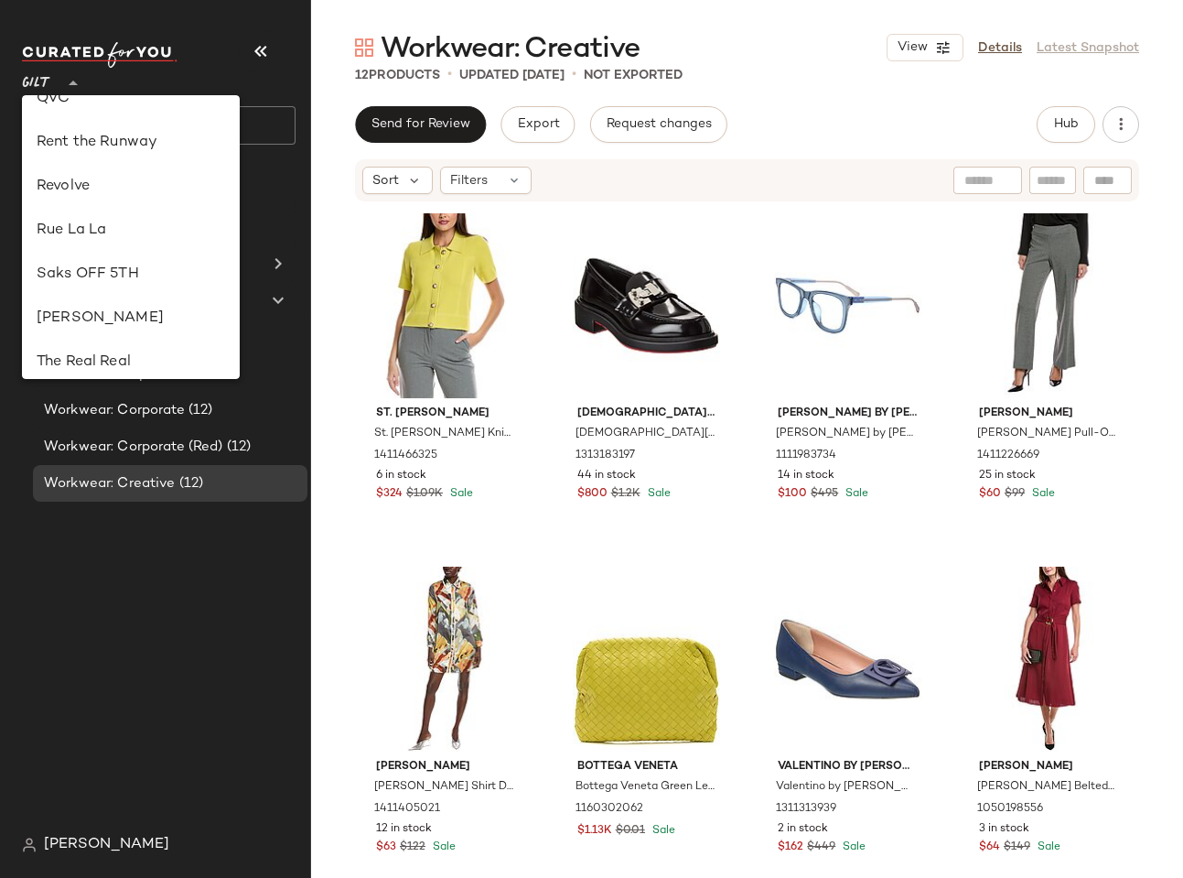
scroll to position [796, 0]
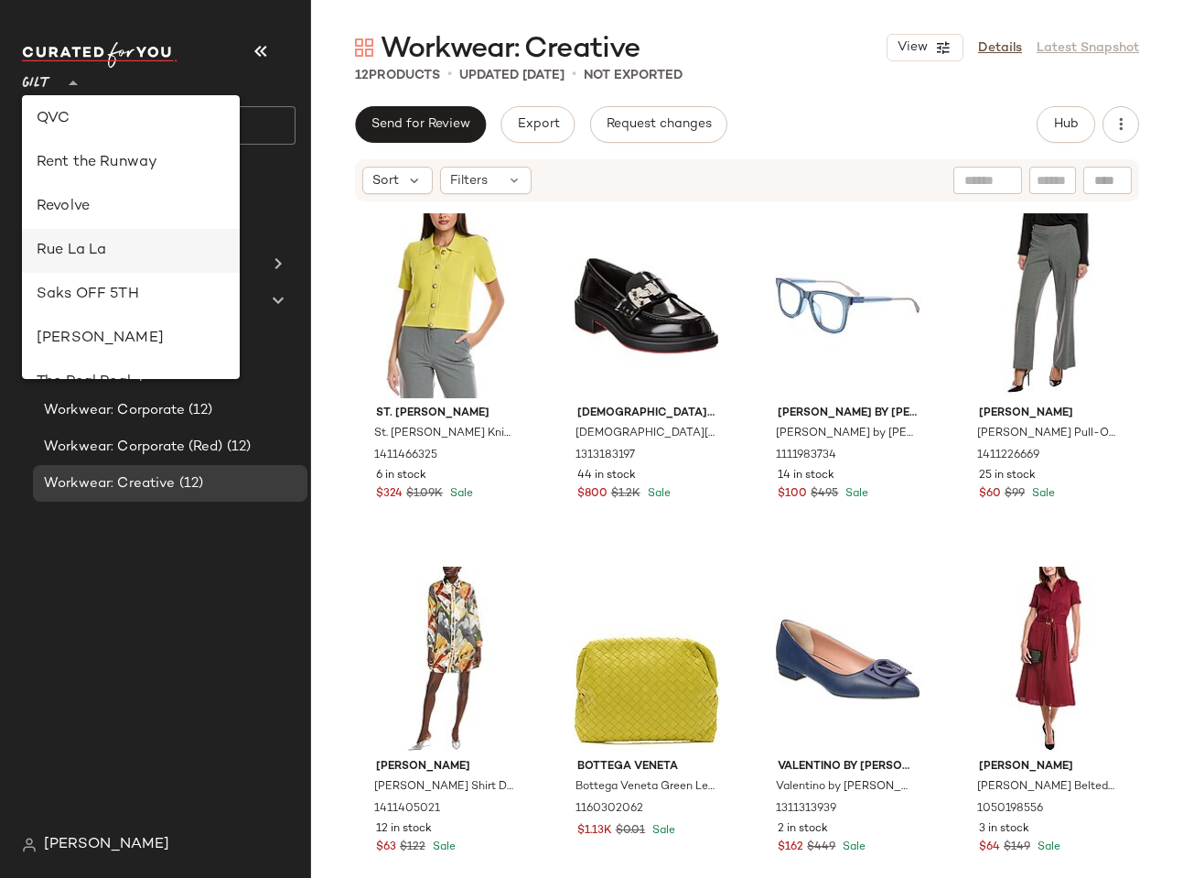
click at [91, 237] on div "Rue La La" at bounding box center [131, 251] width 218 height 44
type input "**"
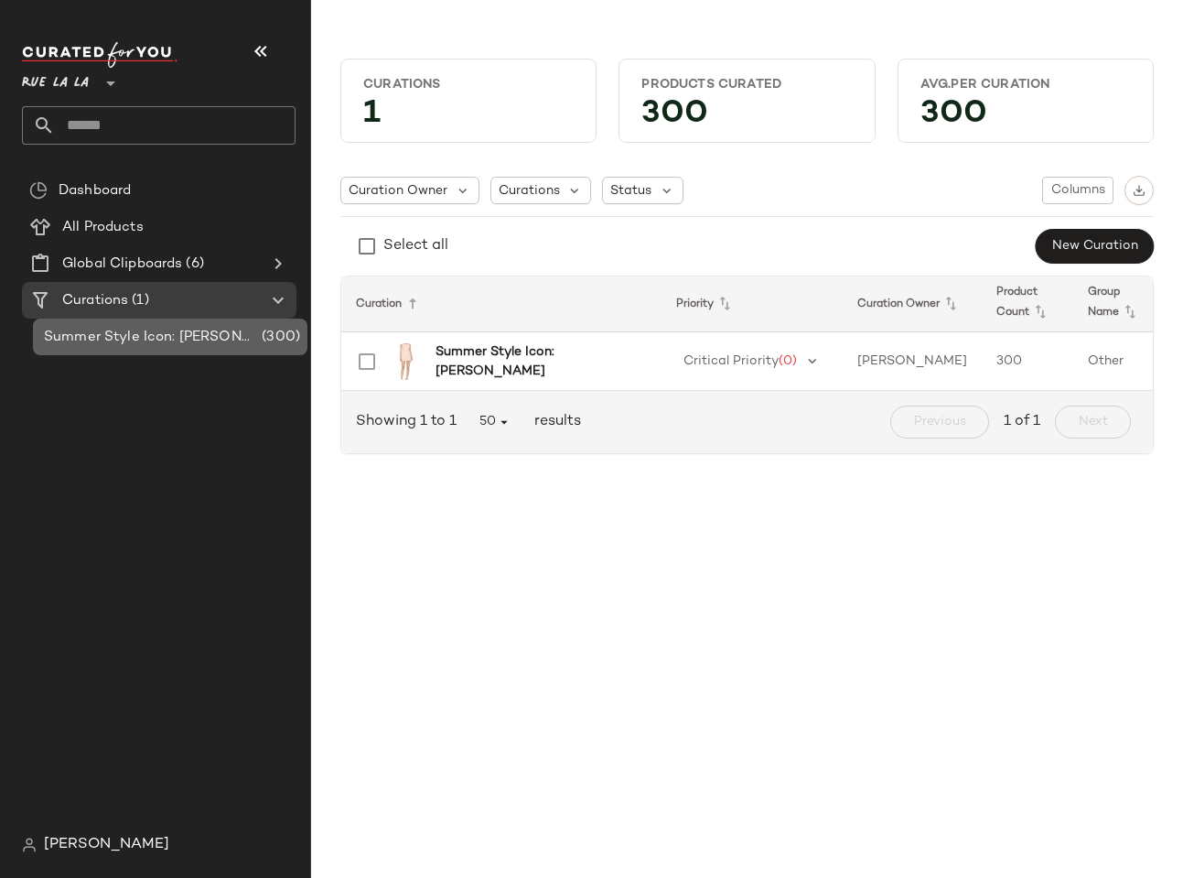
click at [128, 347] on div "Summer Style Icon: [PERSON_NAME] (300)" at bounding box center [170, 337] width 275 height 37
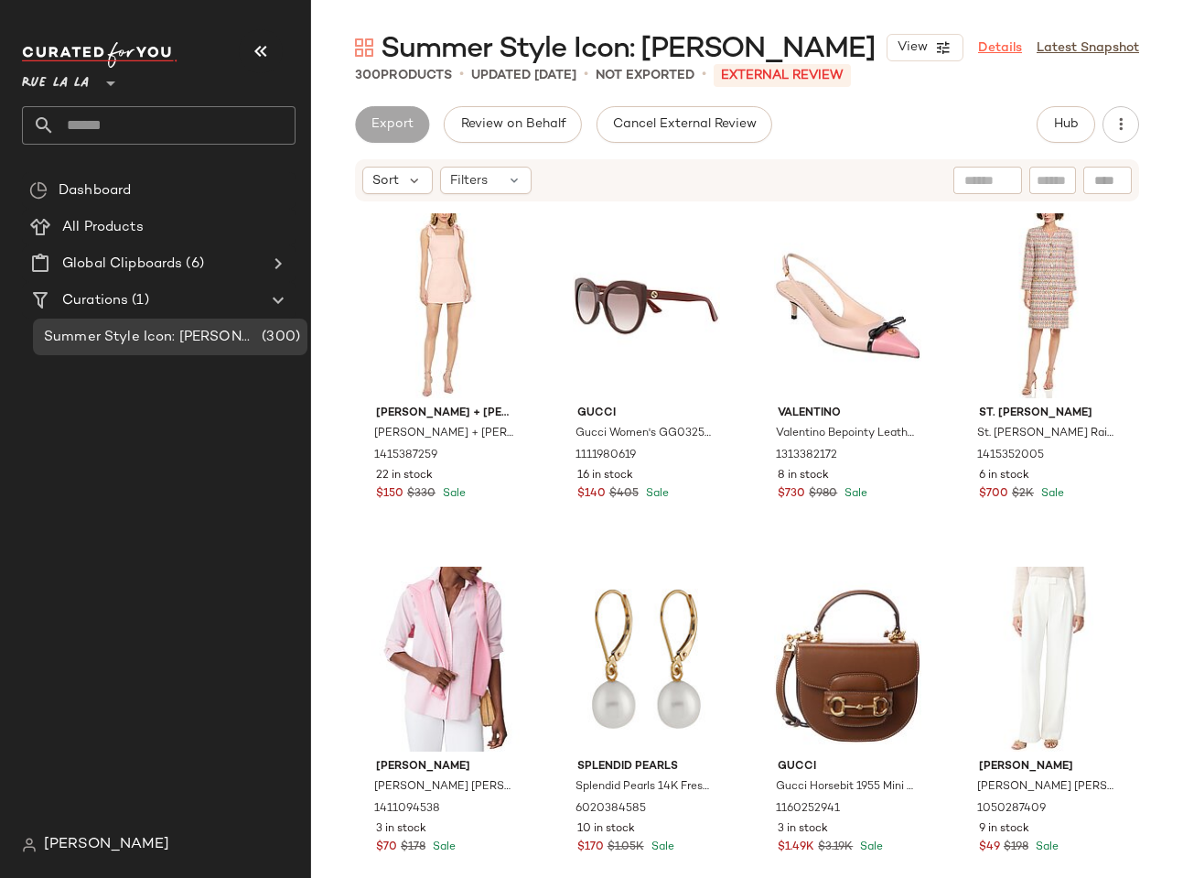
click at [997, 55] on link "Details" at bounding box center [1000, 47] width 44 height 19
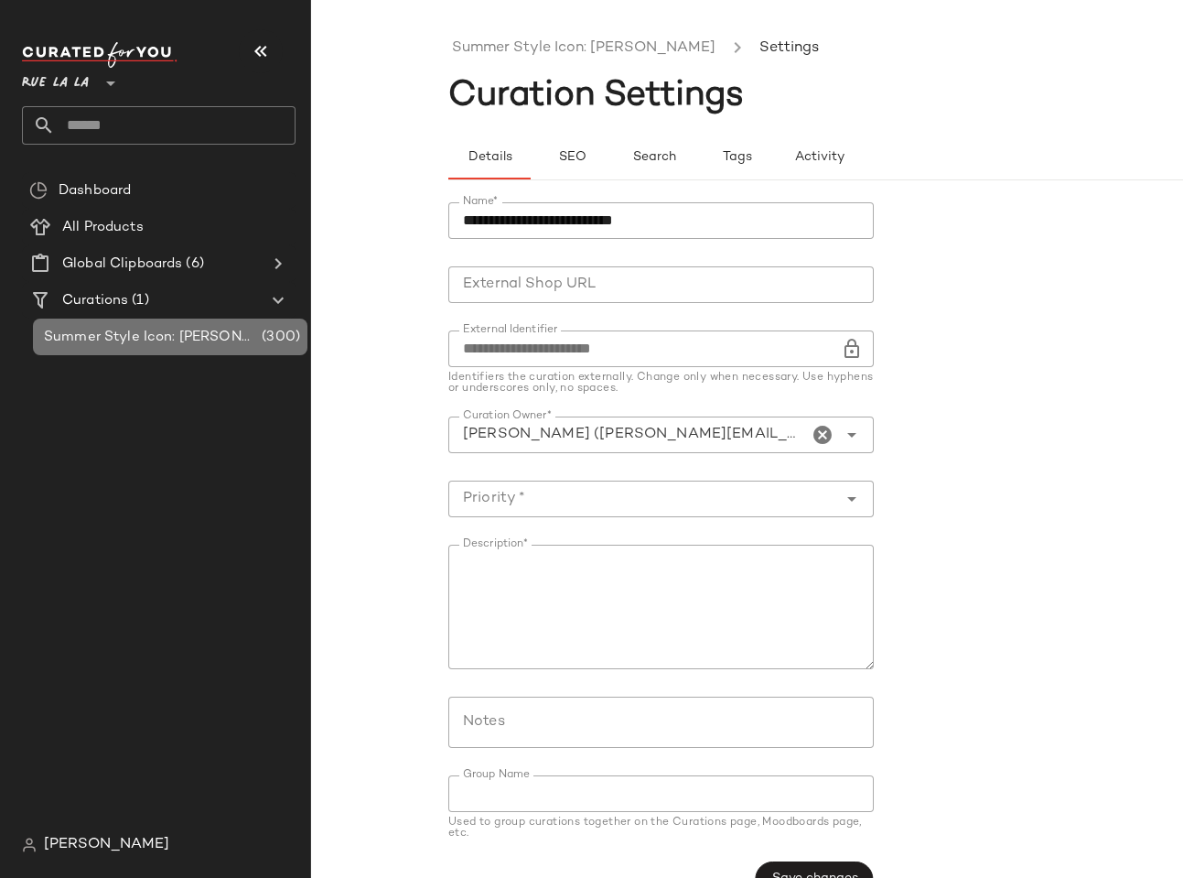
click at [168, 342] on span "Summer Style Icon: [PERSON_NAME]" at bounding box center [151, 337] width 214 height 21
